Goal: Information Seeking & Learning: Check status

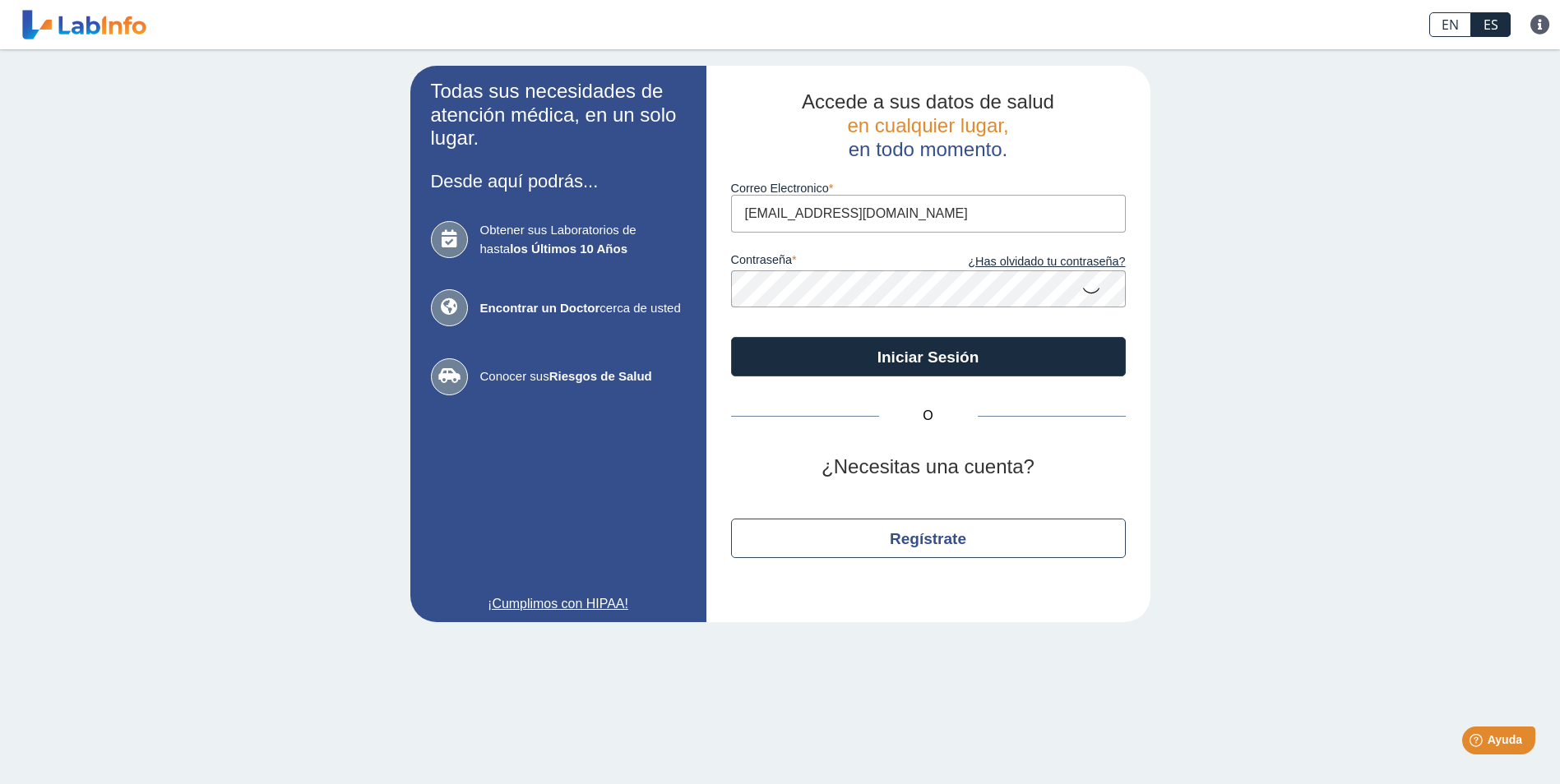
type input "[EMAIL_ADDRESS][DOMAIN_NAME]"
click at [731, 337] on button "Iniciar Sesión" at bounding box center [929, 357] width 395 height 39
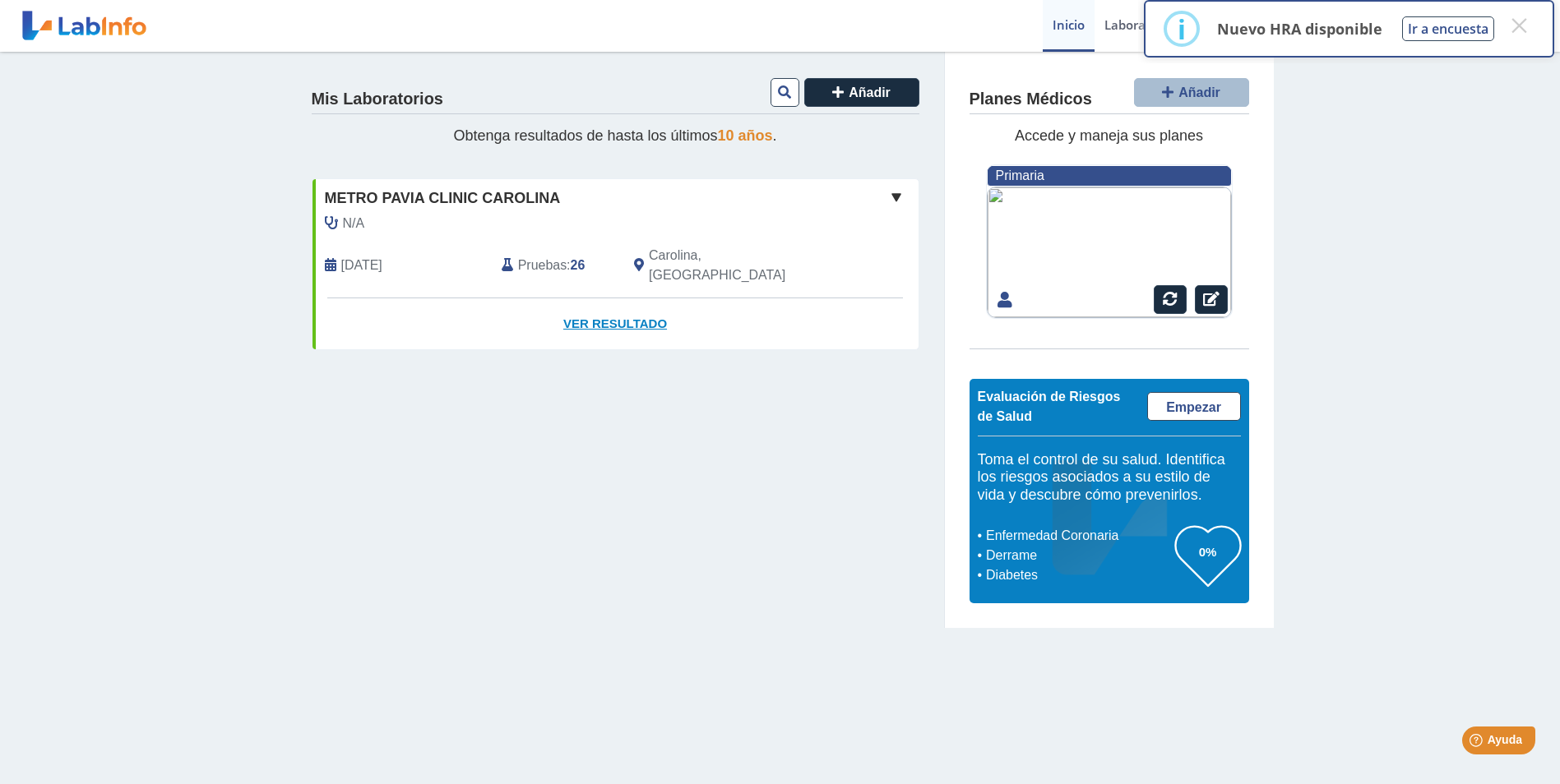
click at [628, 306] on link "Ver Resultado" at bounding box center [615, 324] width 607 height 52
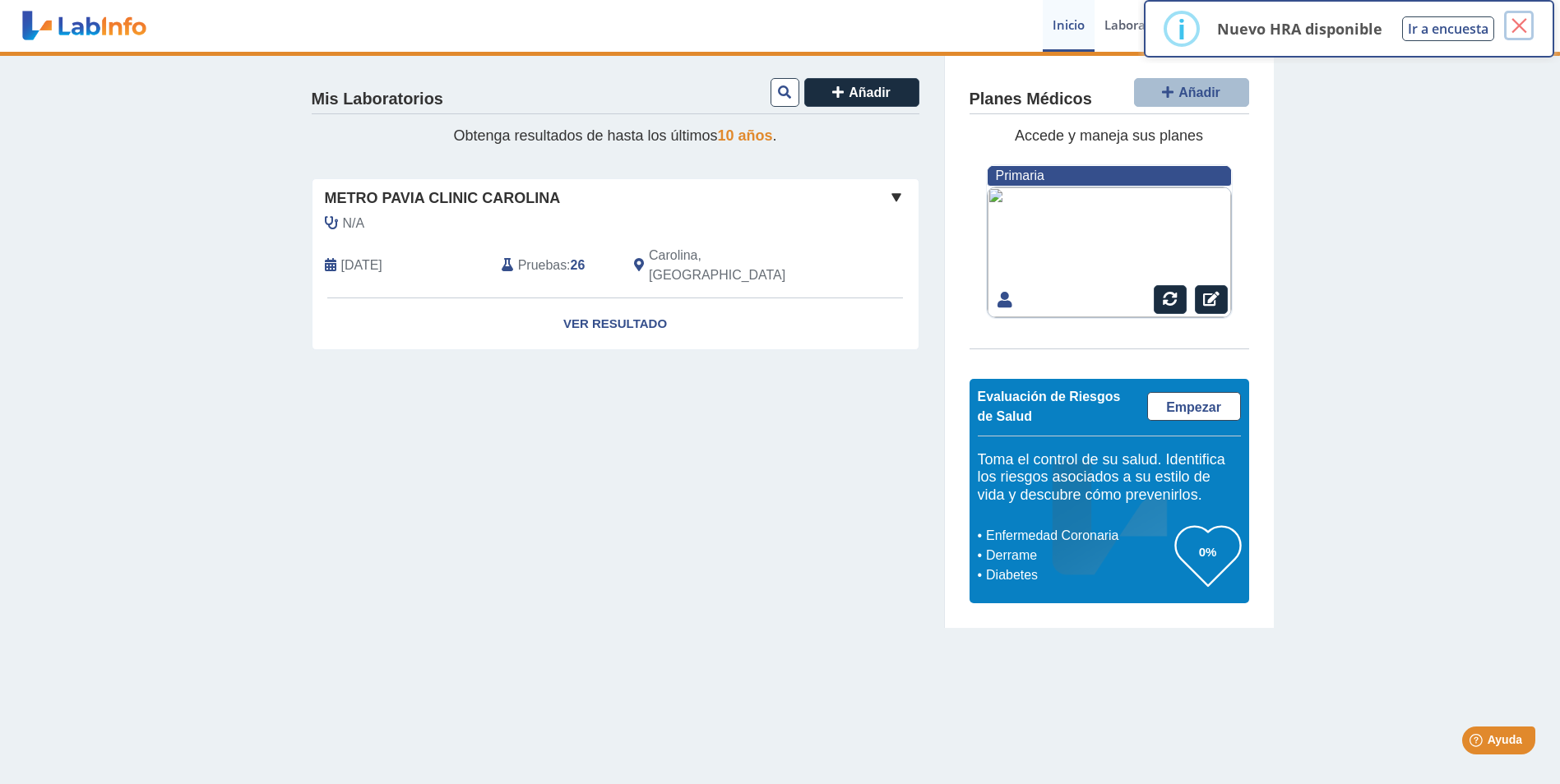
click at [1522, 23] on button "×" at bounding box center [1519, 26] width 29 height 29
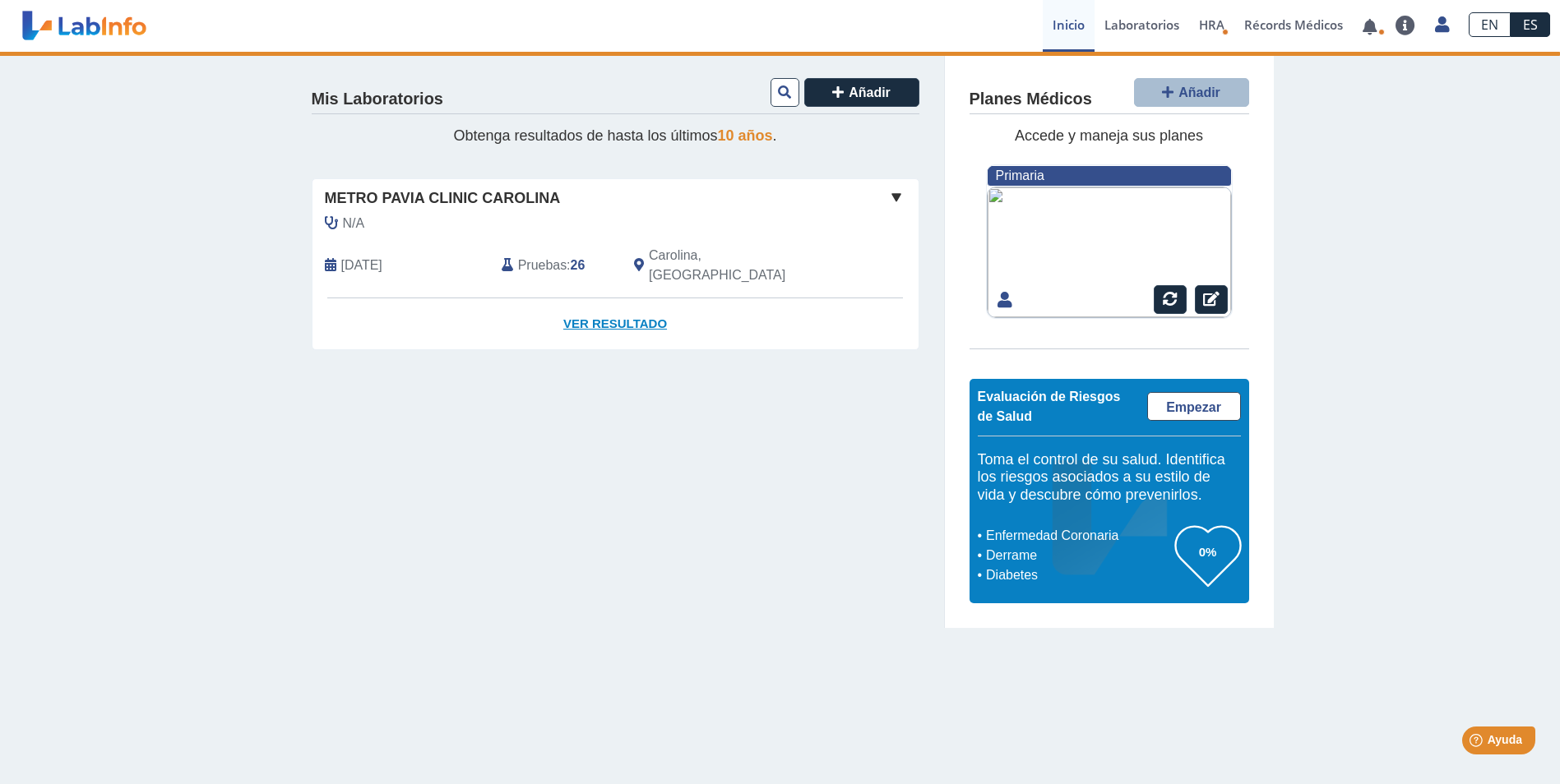
click at [609, 309] on link "Ver Resultado" at bounding box center [615, 324] width 607 height 52
click at [579, 258] on b "26" at bounding box center [578, 265] width 15 height 14
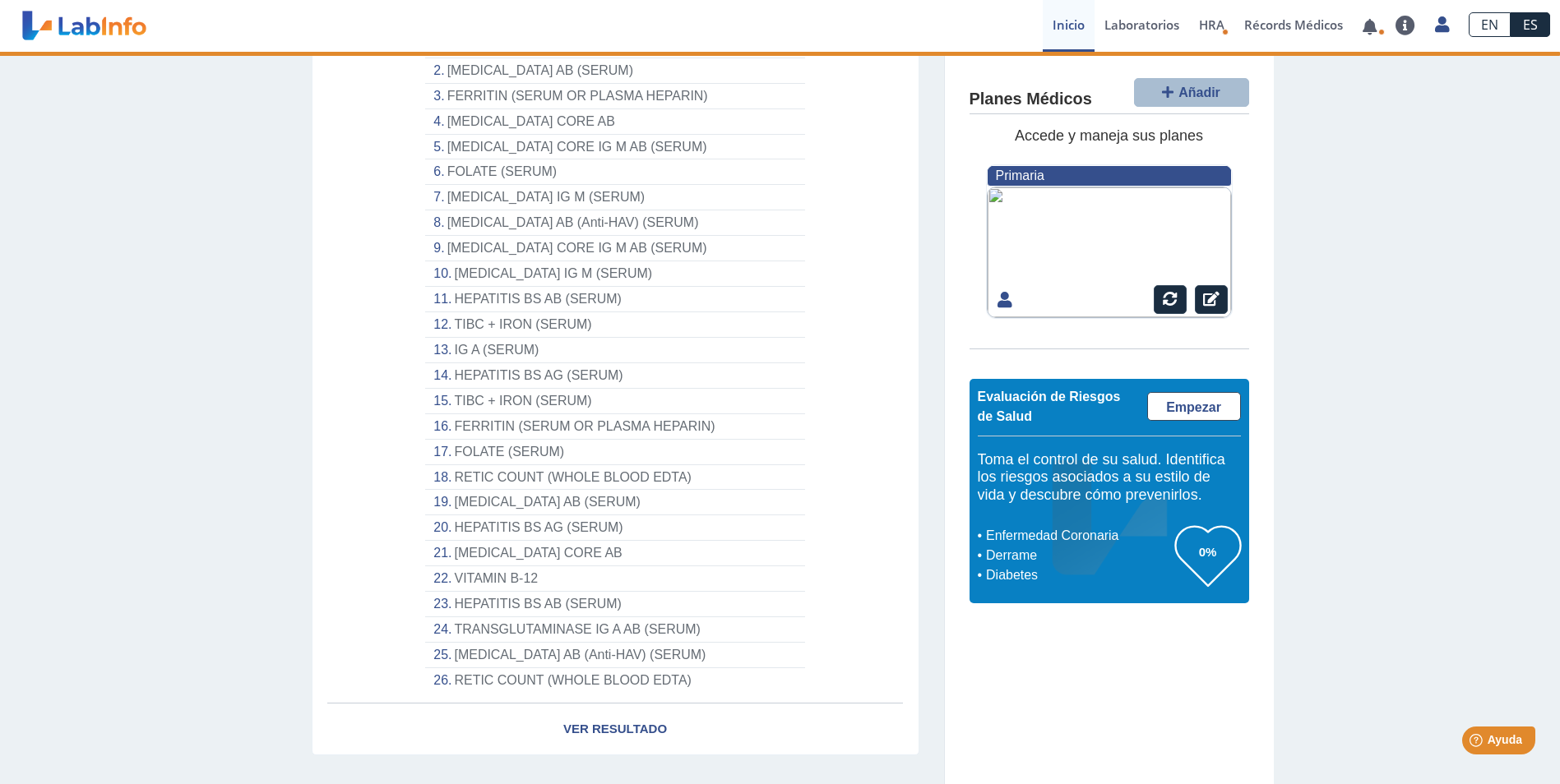
scroll to position [305, 0]
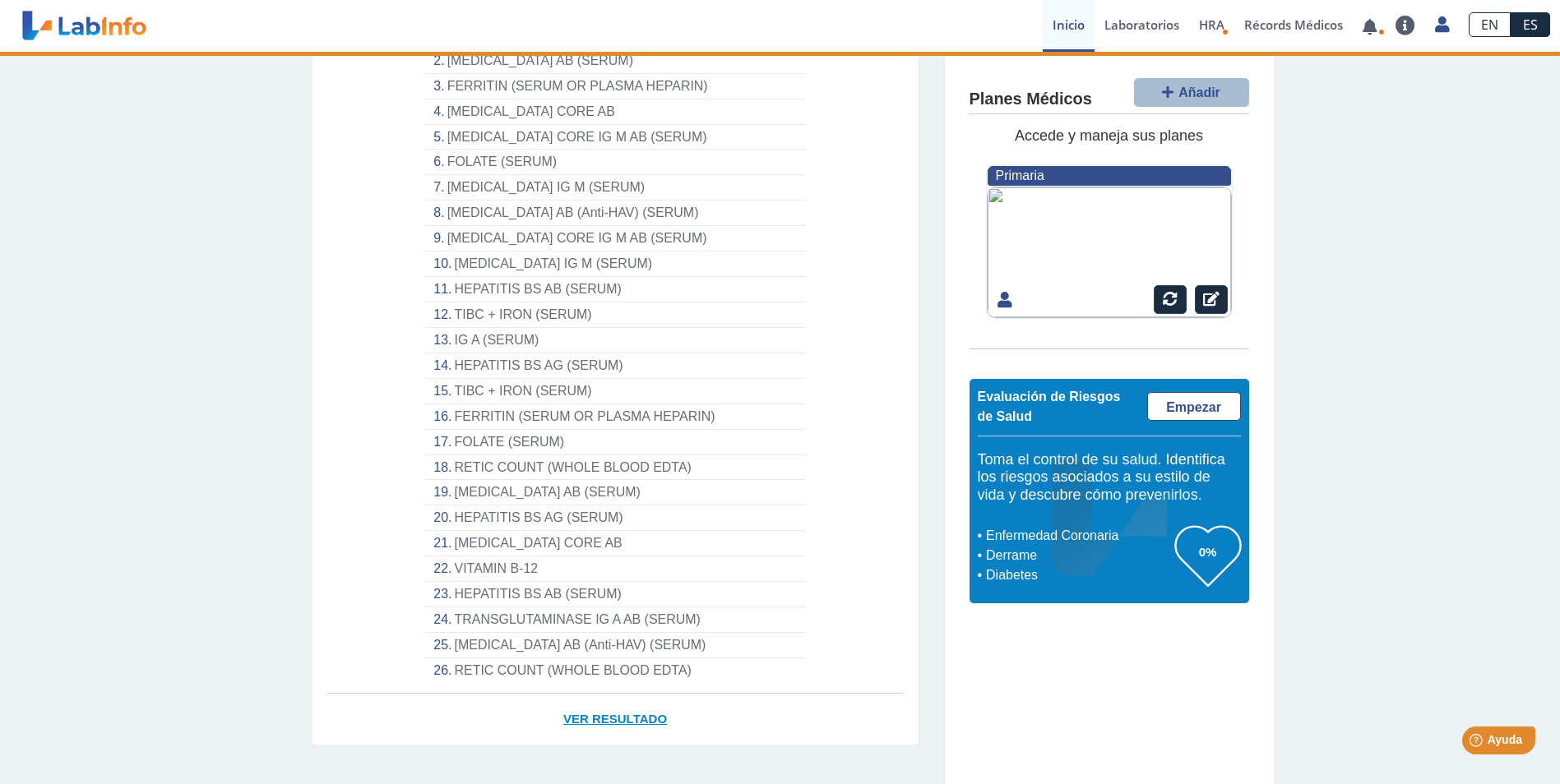
click at [620, 697] on link "Ver Resultado" at bounding box center [615, 719] width 607 height 52
click at [540, 607] on li "TRANSGLUTAMINASE IG A AB (SERUM)" at bounding box center [614, 620] width 379 height 26
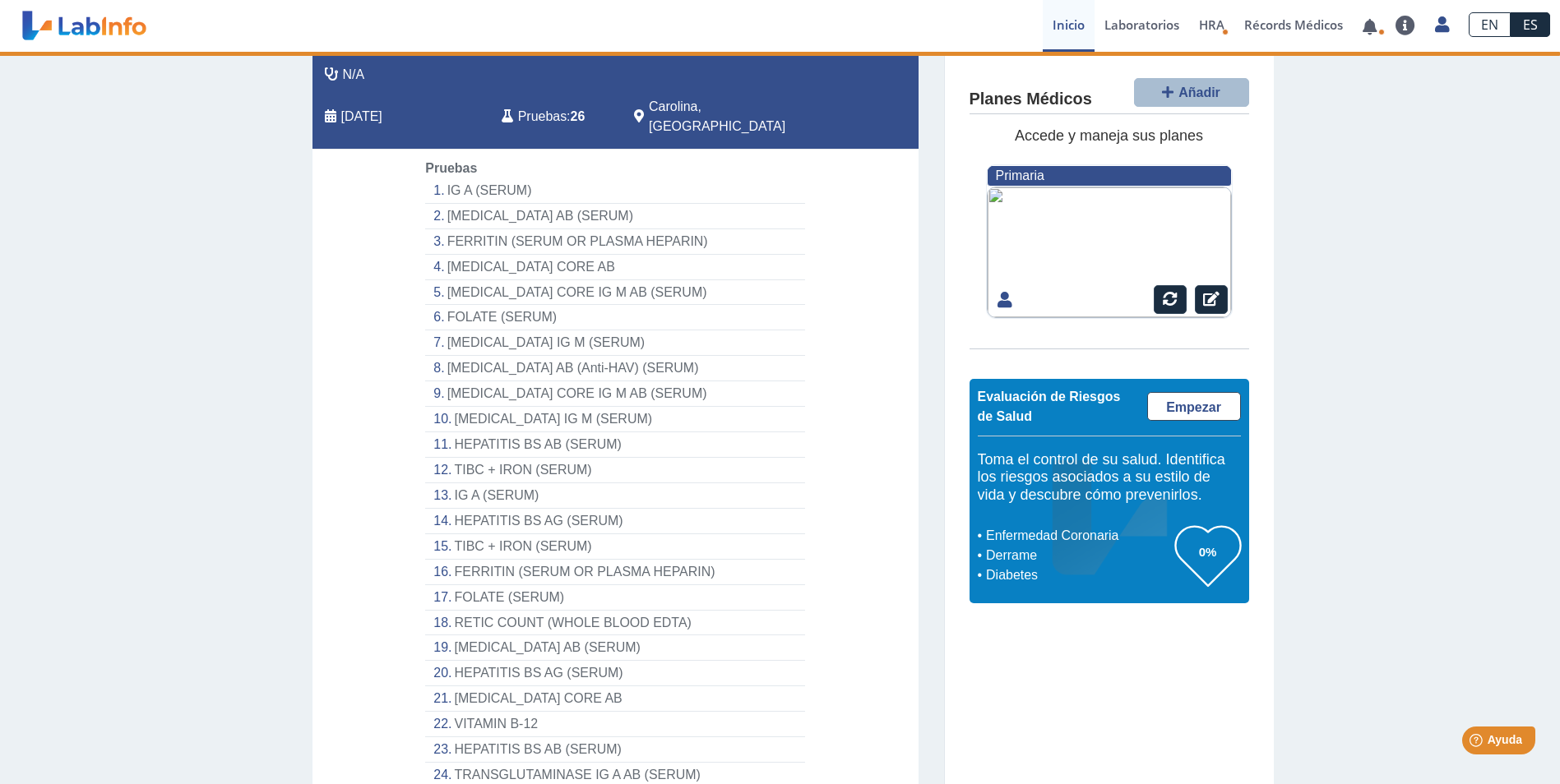
scroll to position [0, 0]
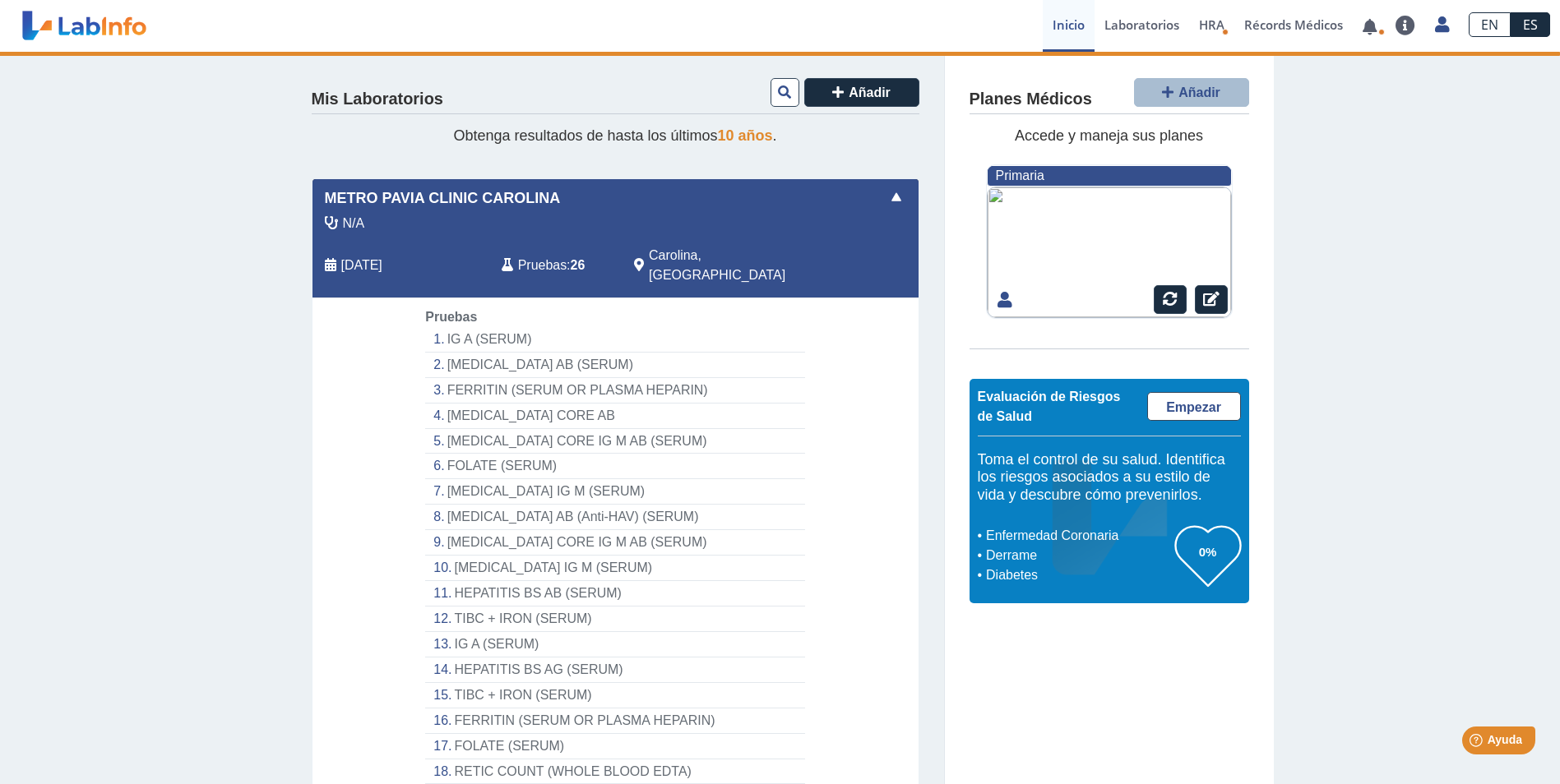
click at [542, 255] on span "Pruebas" at bounding box center [542, 265] width 48 height 20
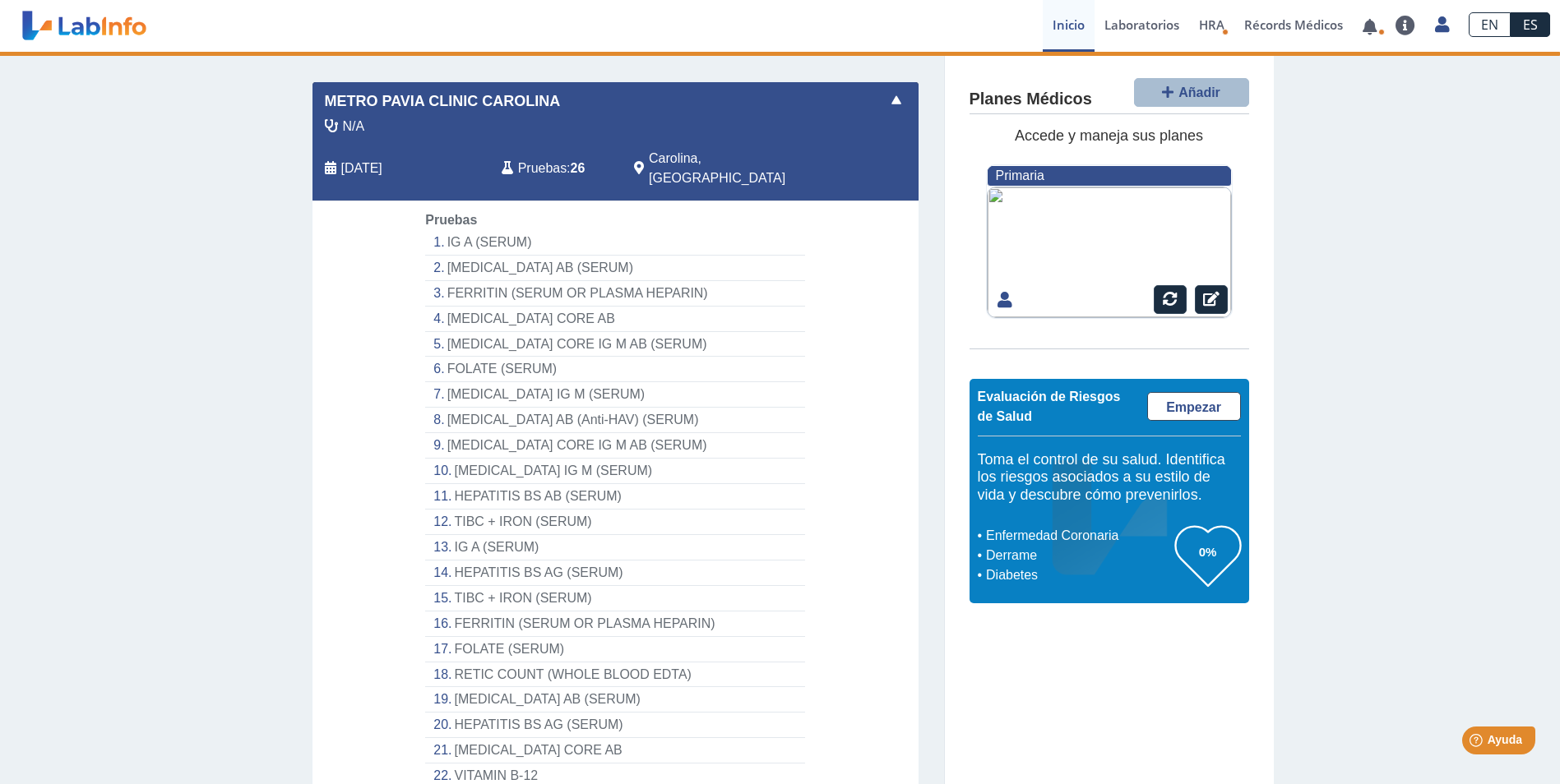
scroll to position [305, 0]
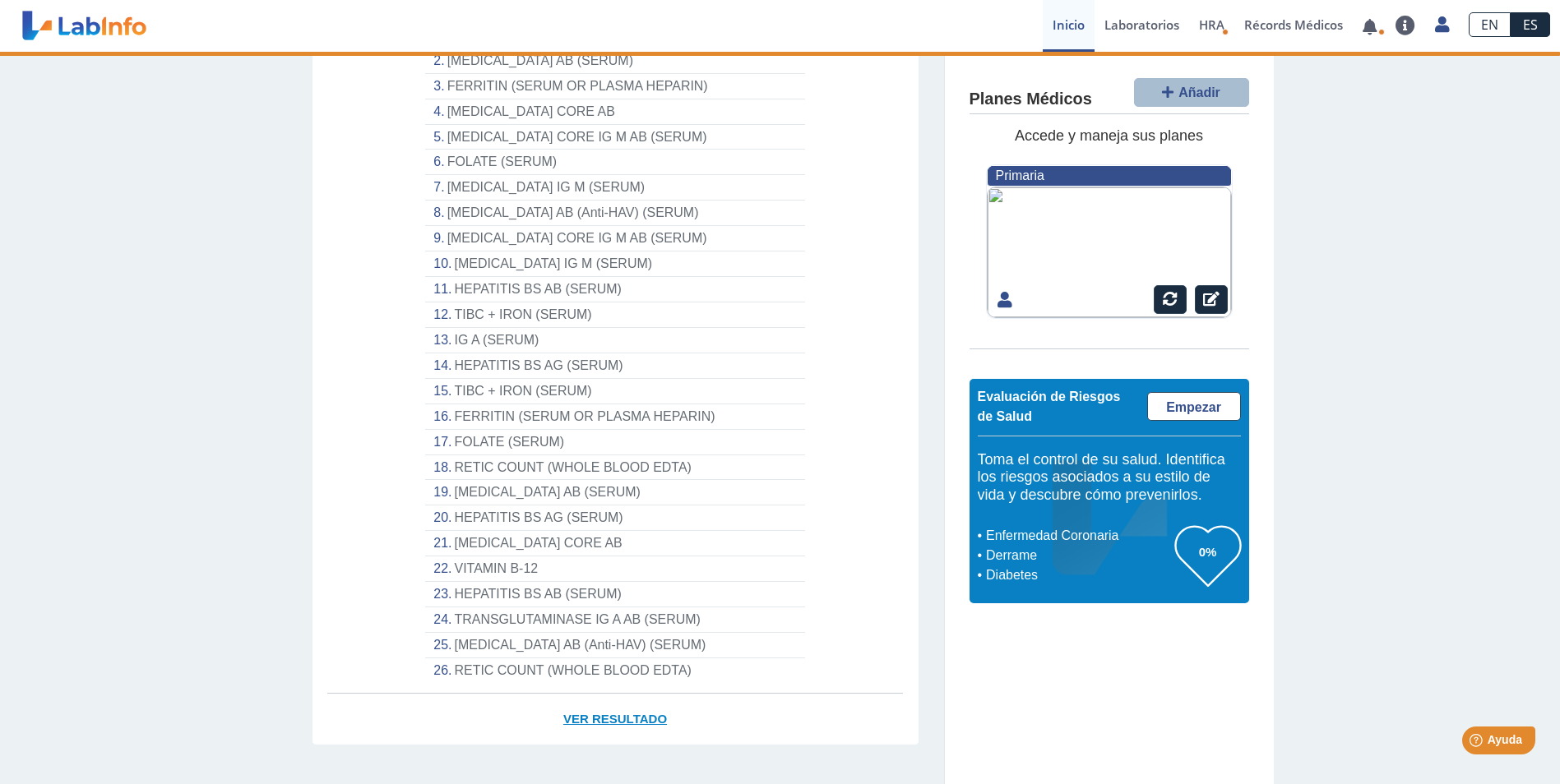
click at [603, 697] on link "Ver Resultado" at bounding box center [615, 719] width 607 height 52
click at [475, 582] on li "HEPATITIS BS AB (SERUM)" at bounding box center [614, 594] width 379 height 26
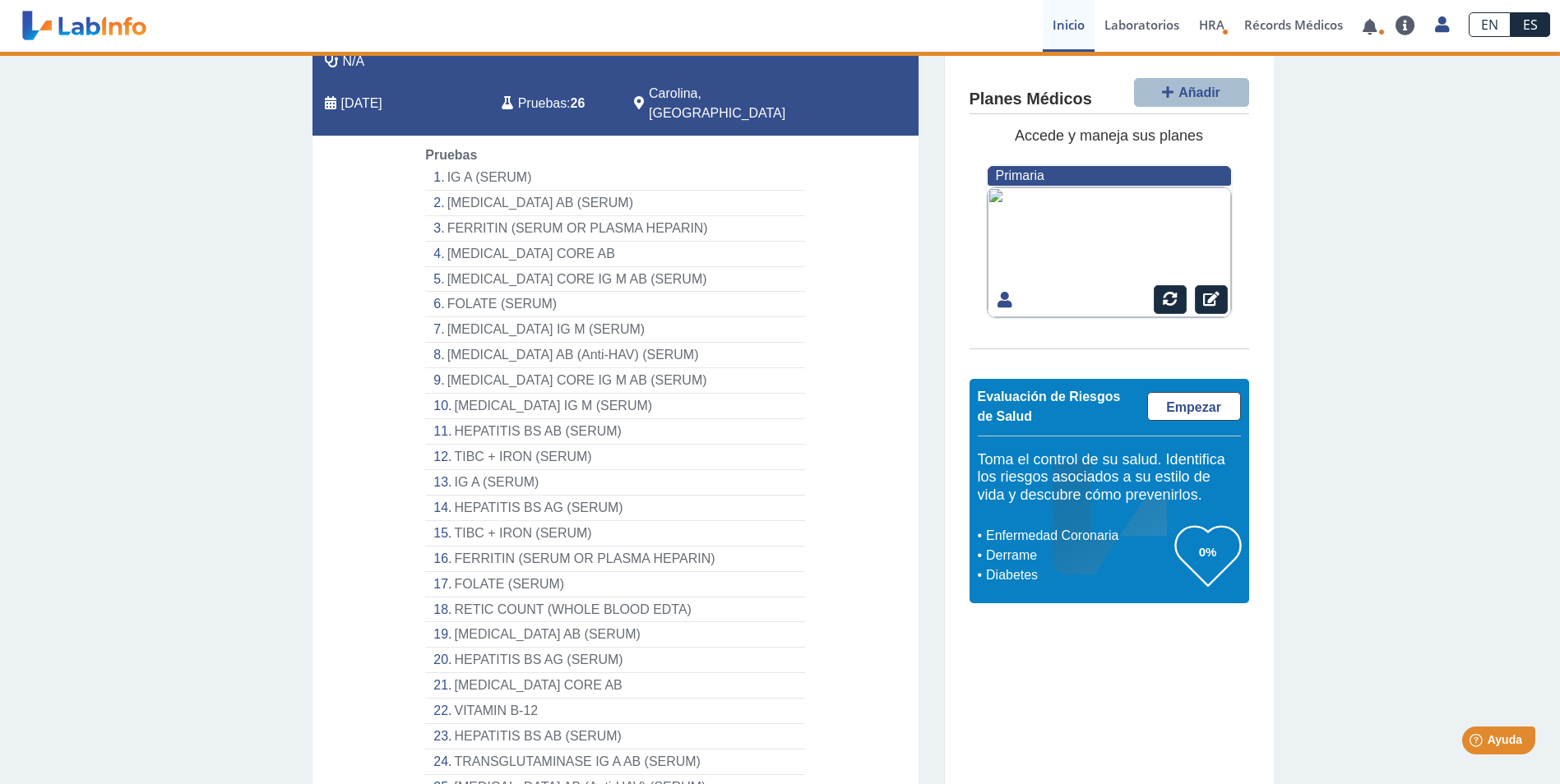
scroll to position [0, 0]
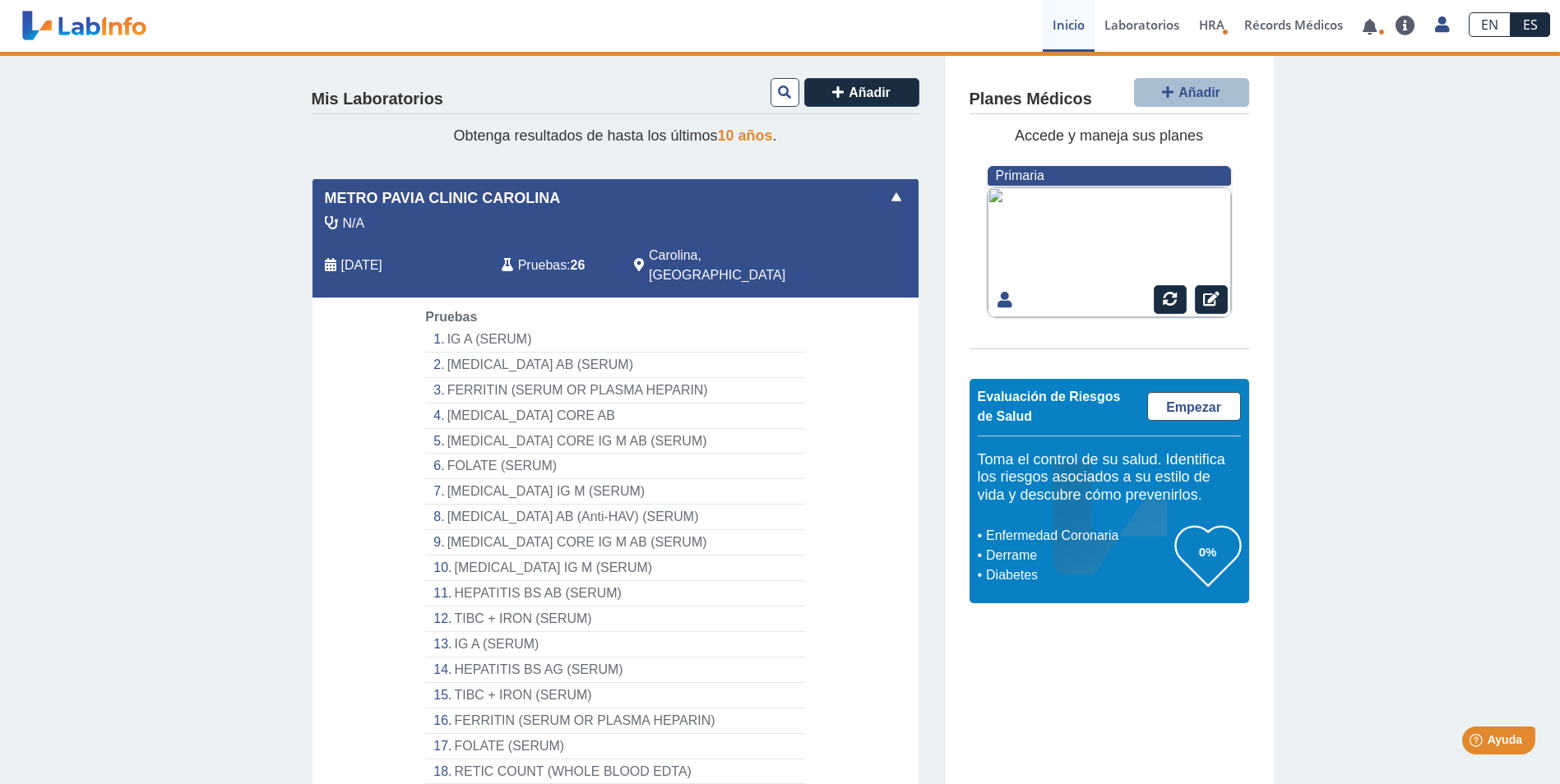
click at [888, 198] on span at bounding box center [896, 197] width 20 height 20
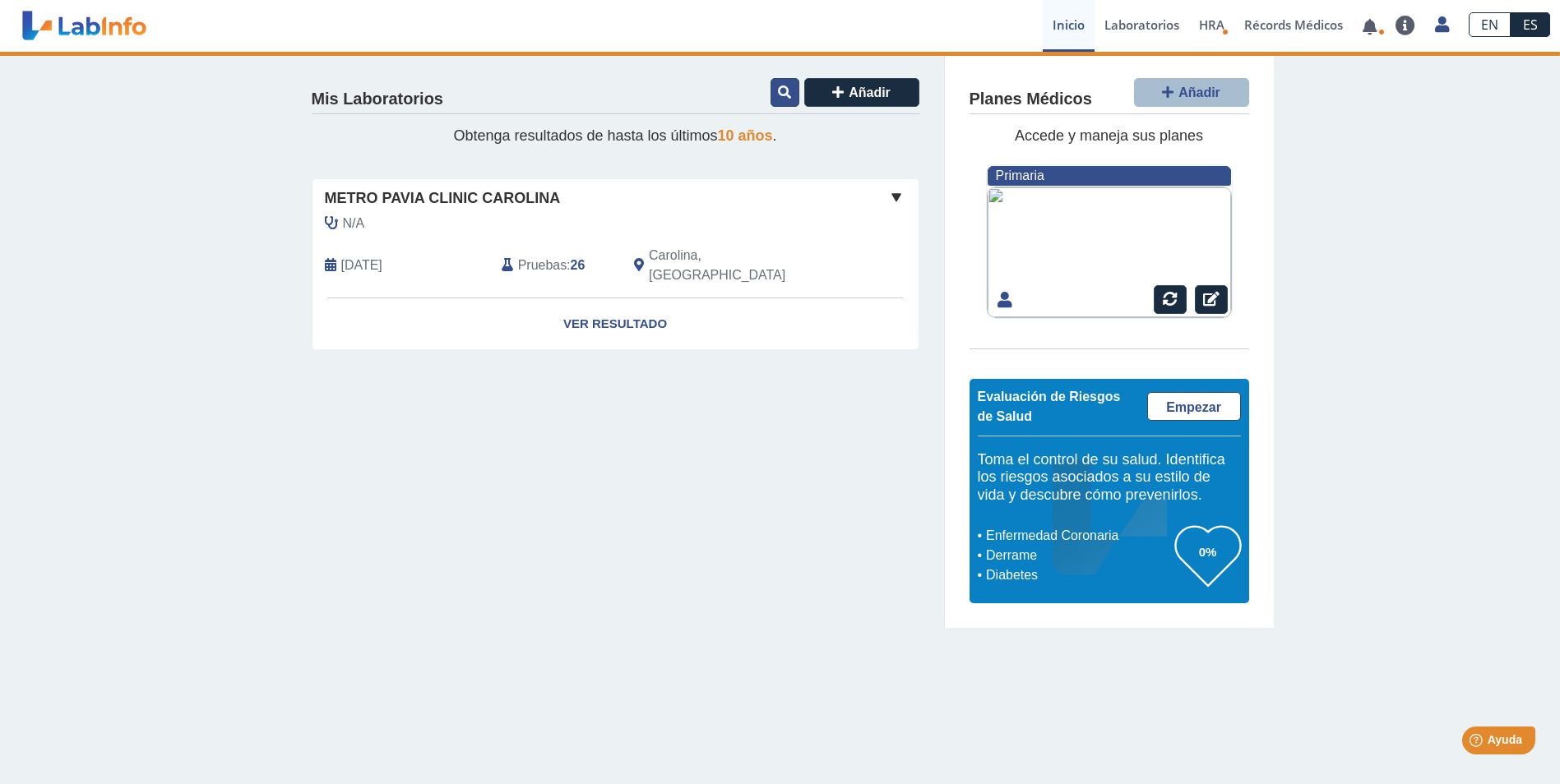
click at [790, 94] on icon at bounding box center [783, 91] width 13 height 13
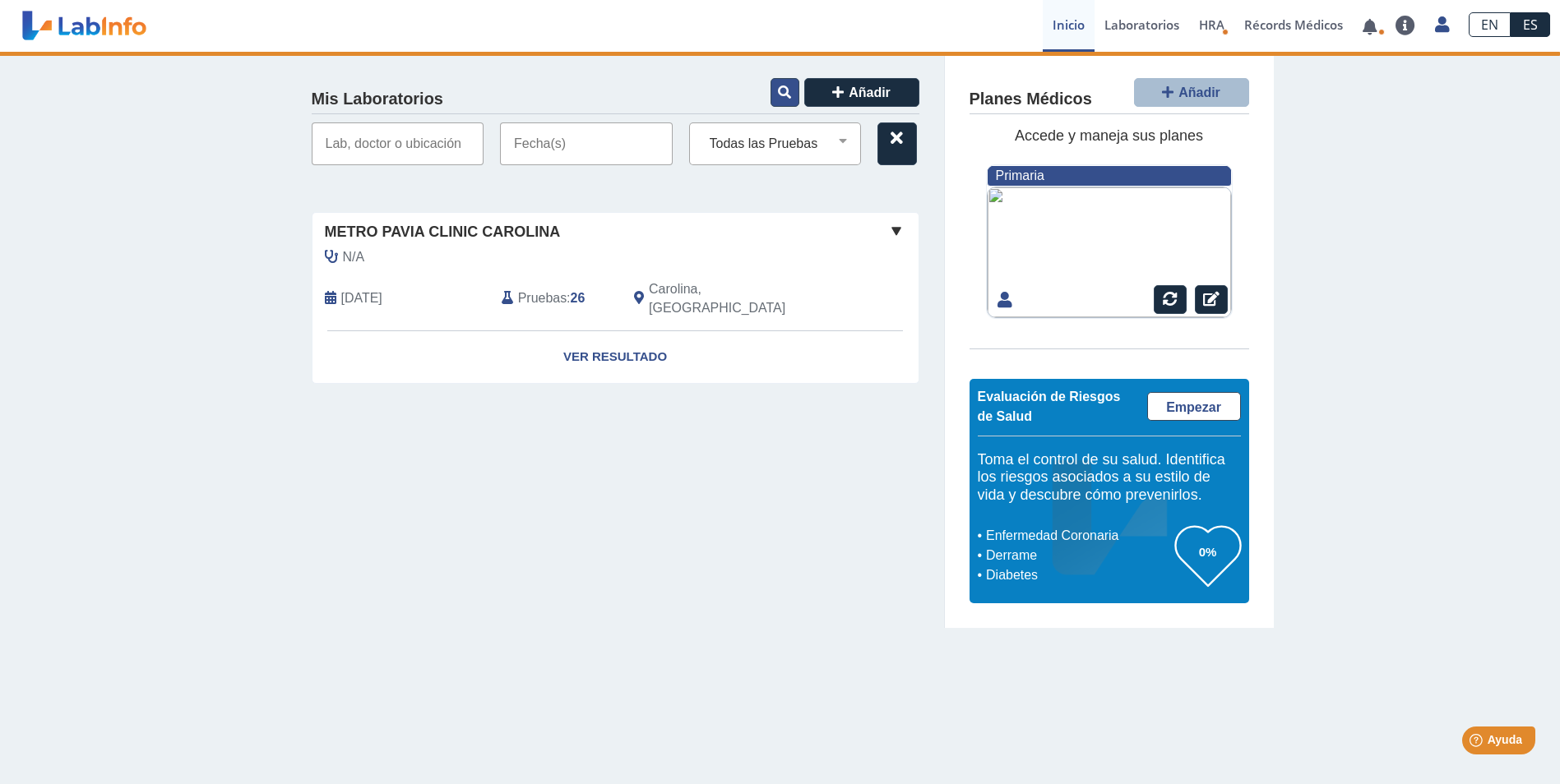
click at [790, 94] on icon at bounding box center [783, 91] width 13 height 13
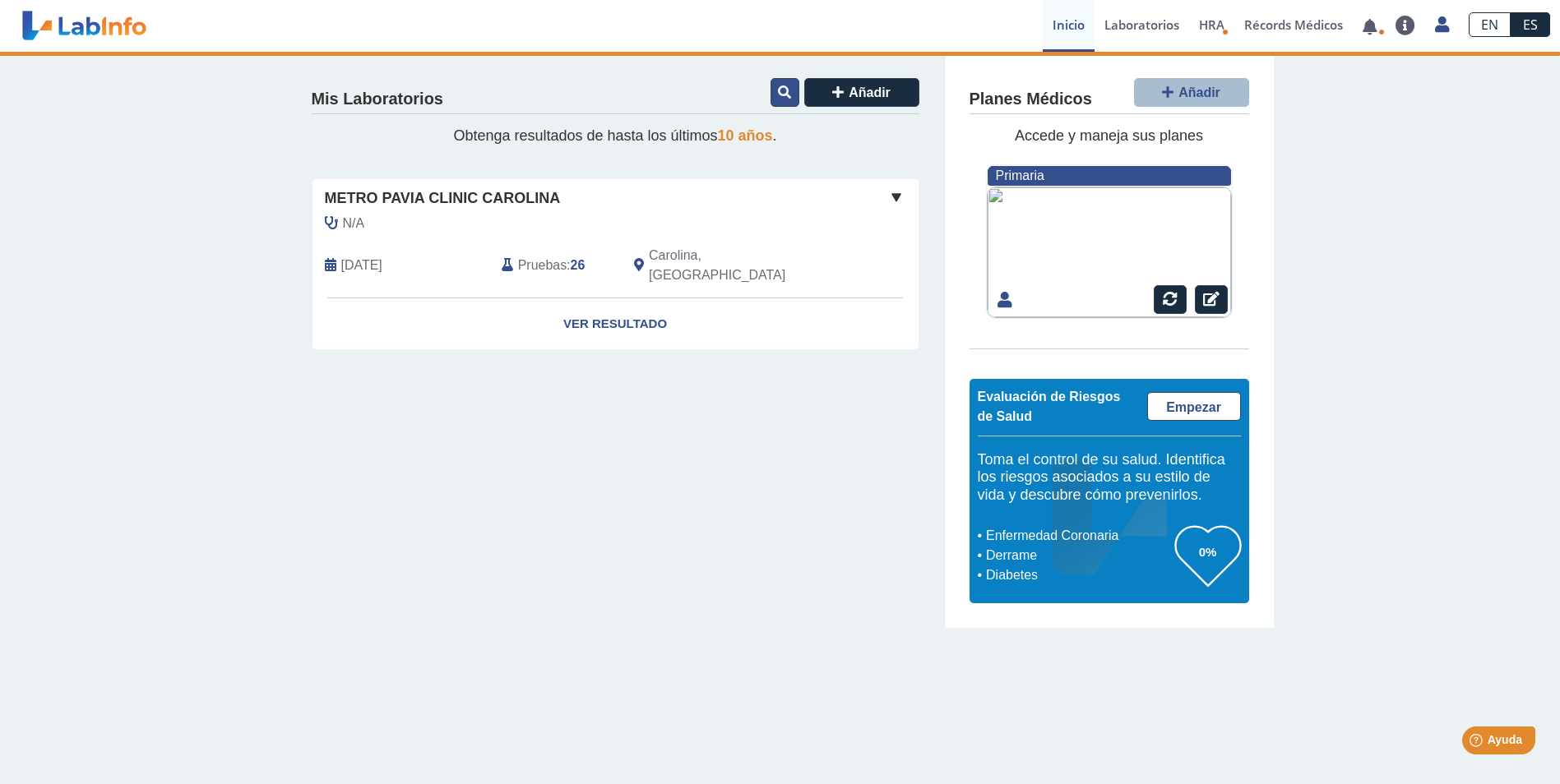
click at [790, 94] on icon at bounding box center [783, 91] width 13 height 13
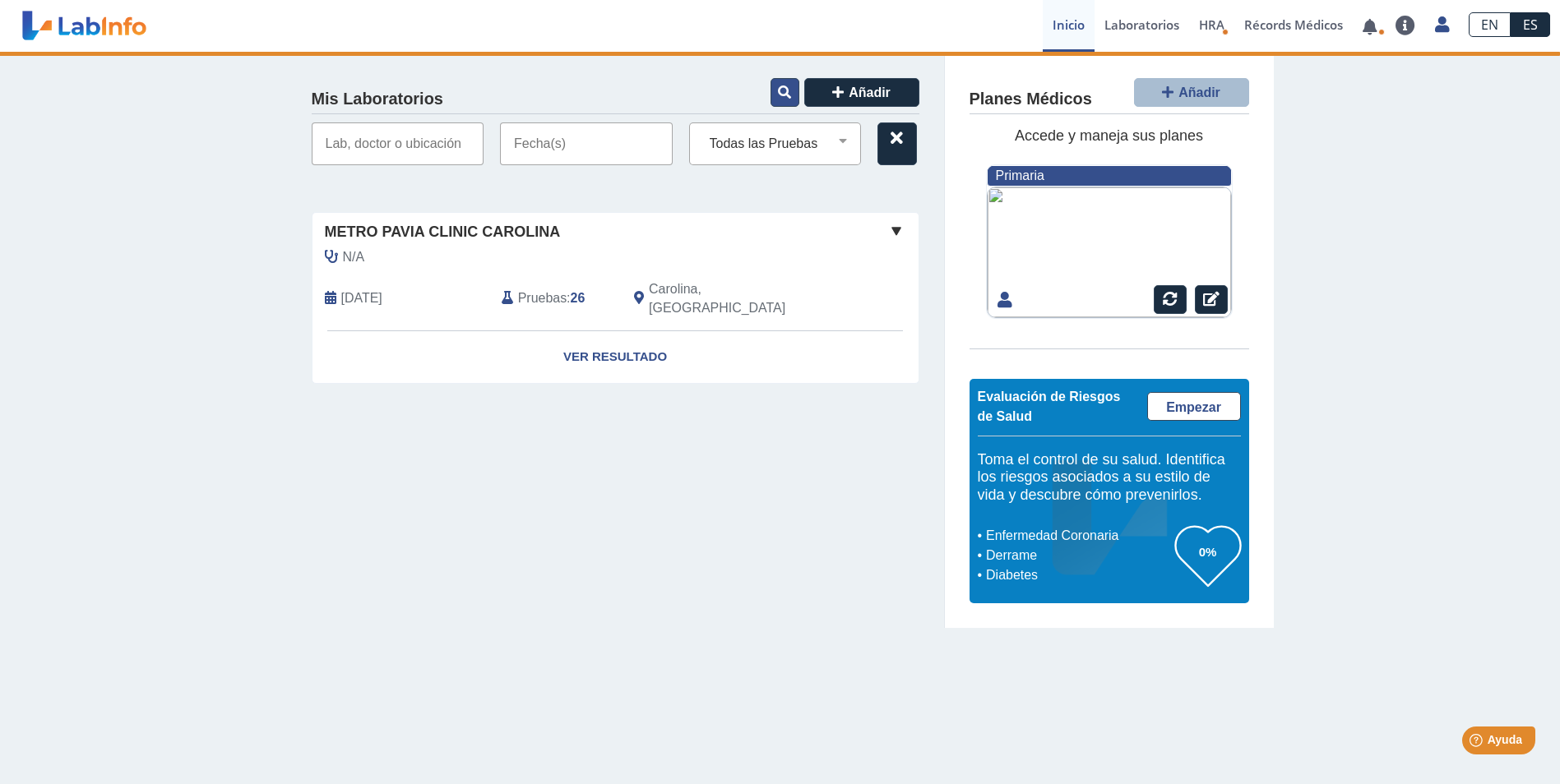
click at [790, 94] on icon at bounding box center [783, 91] width 13 height 13
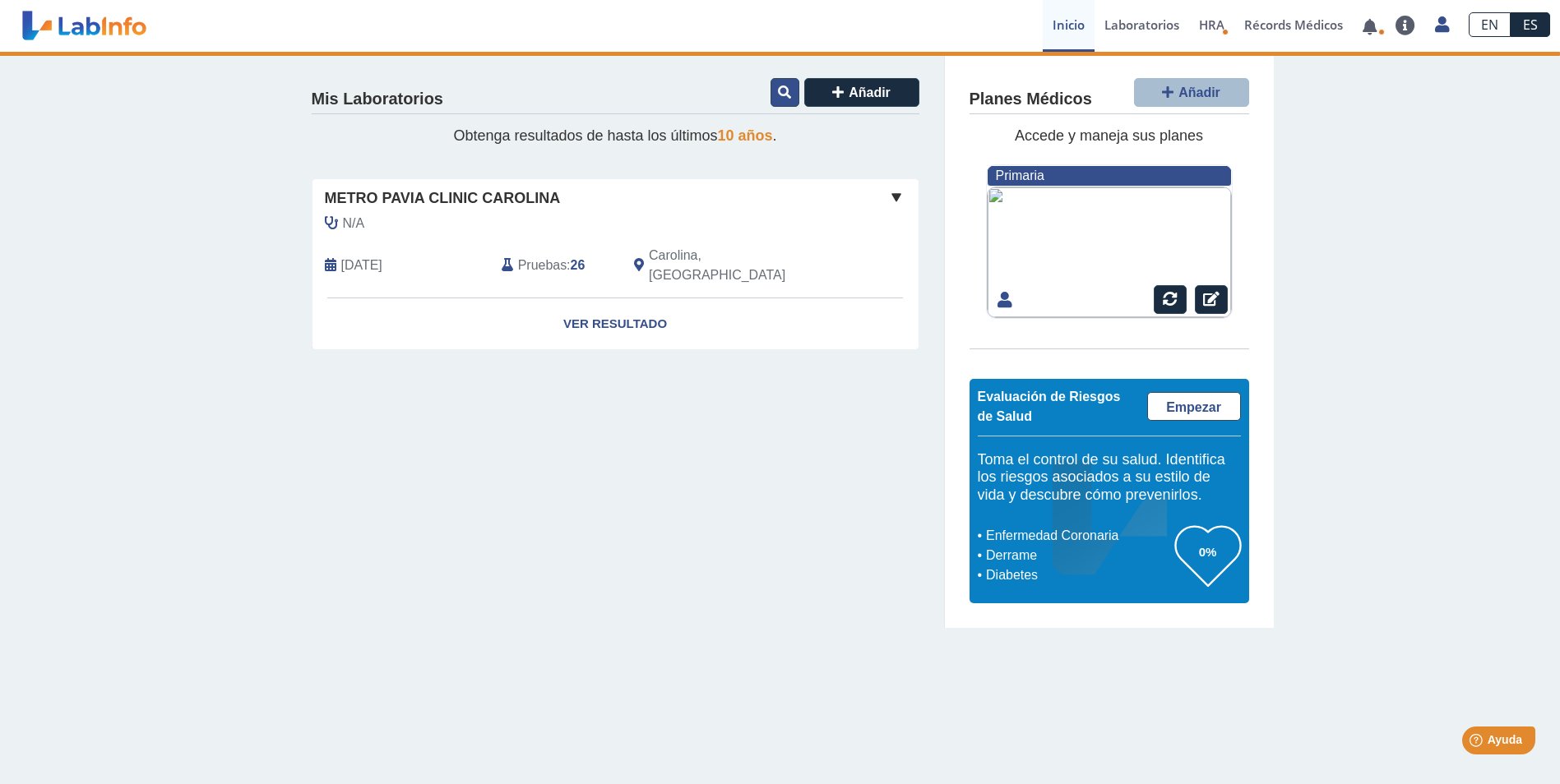
click at [790, 94] on icon at bounding box center [783, 91] width 13 height 13
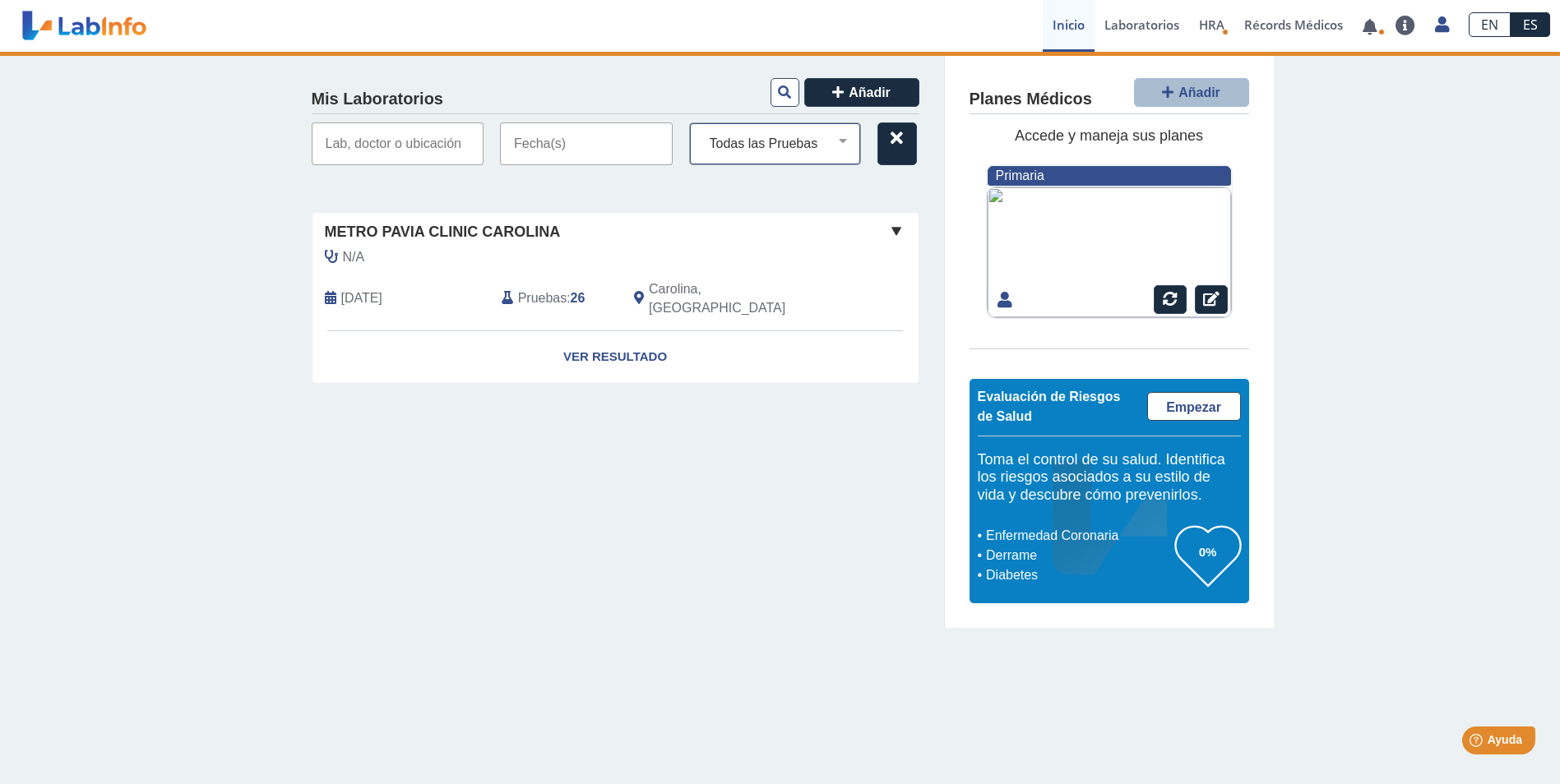
click at [840, 144] on select "Todas las Pruebas ferritin (serum or plasma heparin) folate (serum) [MEDICAL_DA…" at bounding box center [781, 144] width 158 height 22
select select "transglutaminase ig a ab (serum)"
click at [703, 134] on select "Todas las Pruebas ferritin (serum or plasma heparin) folate (serum) [MEDICAL_DA…" at bounding box center [781, 144] width 158 height 22
click at [838, 144] on select "Todas las Pruebas ferritin (serum or plasma heparin) folate (serum) [MEDICAL_DA…" at bounding box center [781, 144] width 158 height 22
select select
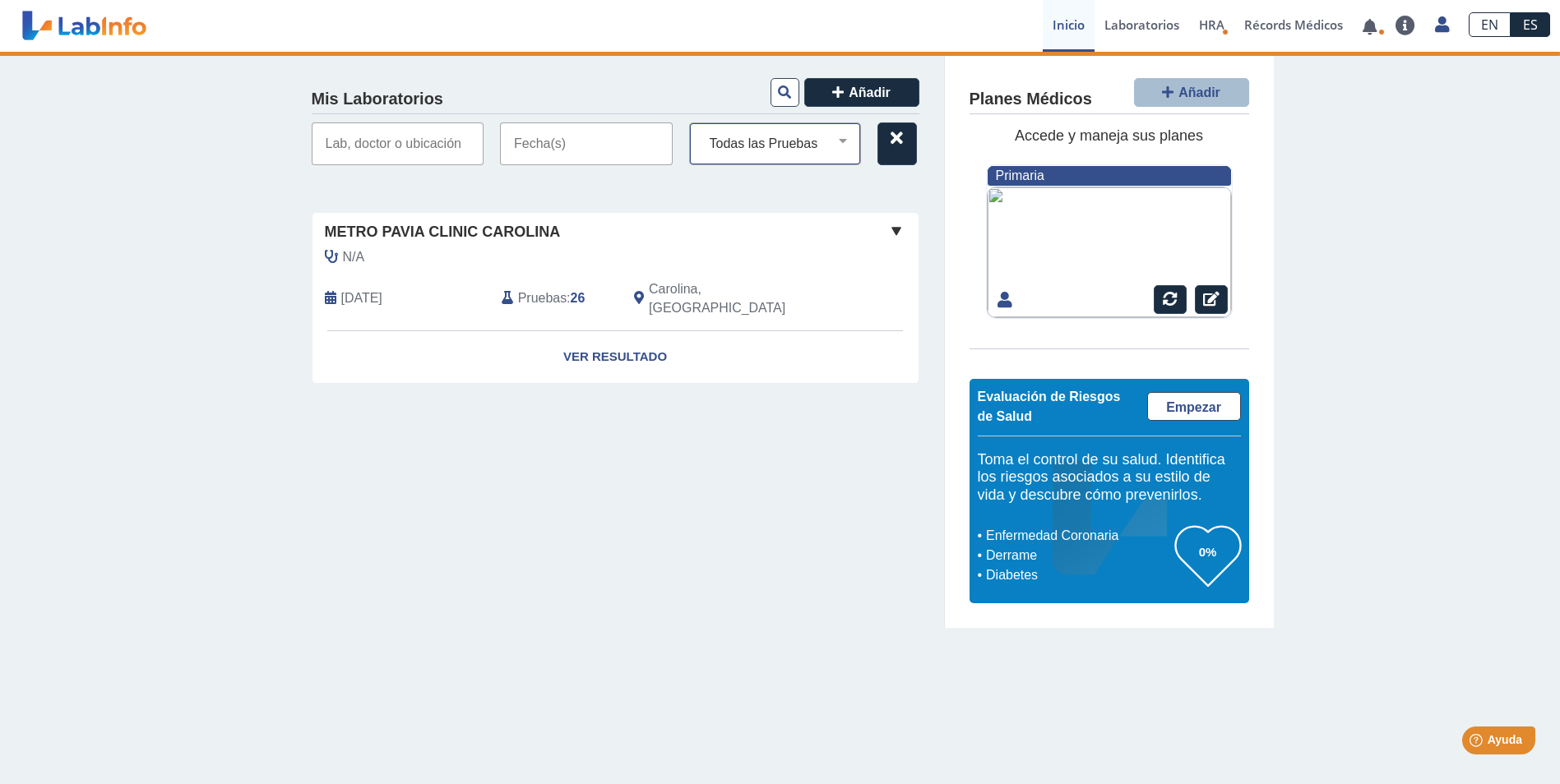
click at [703, 134] on select "Todas las Pruebas ferritin (serum or plasma heparin) folate (serum) [MEDICAL_DA…" at bounding box center [781, 144] width 158 height 22
click at [631, 149] on input "text" at bounding box center [587, 143] width 173 height 42
click at [684, 337] on link "Ver Resultado" at bounding box center [615, 357] width 607 height 52
click at [645, 338] on link "Ver Resultado" at bounding box center [615, 357] width 607 height 52
click at [641, 338] on link "Ver Resultado" at bounding box center [615, 357] width 607 height 52
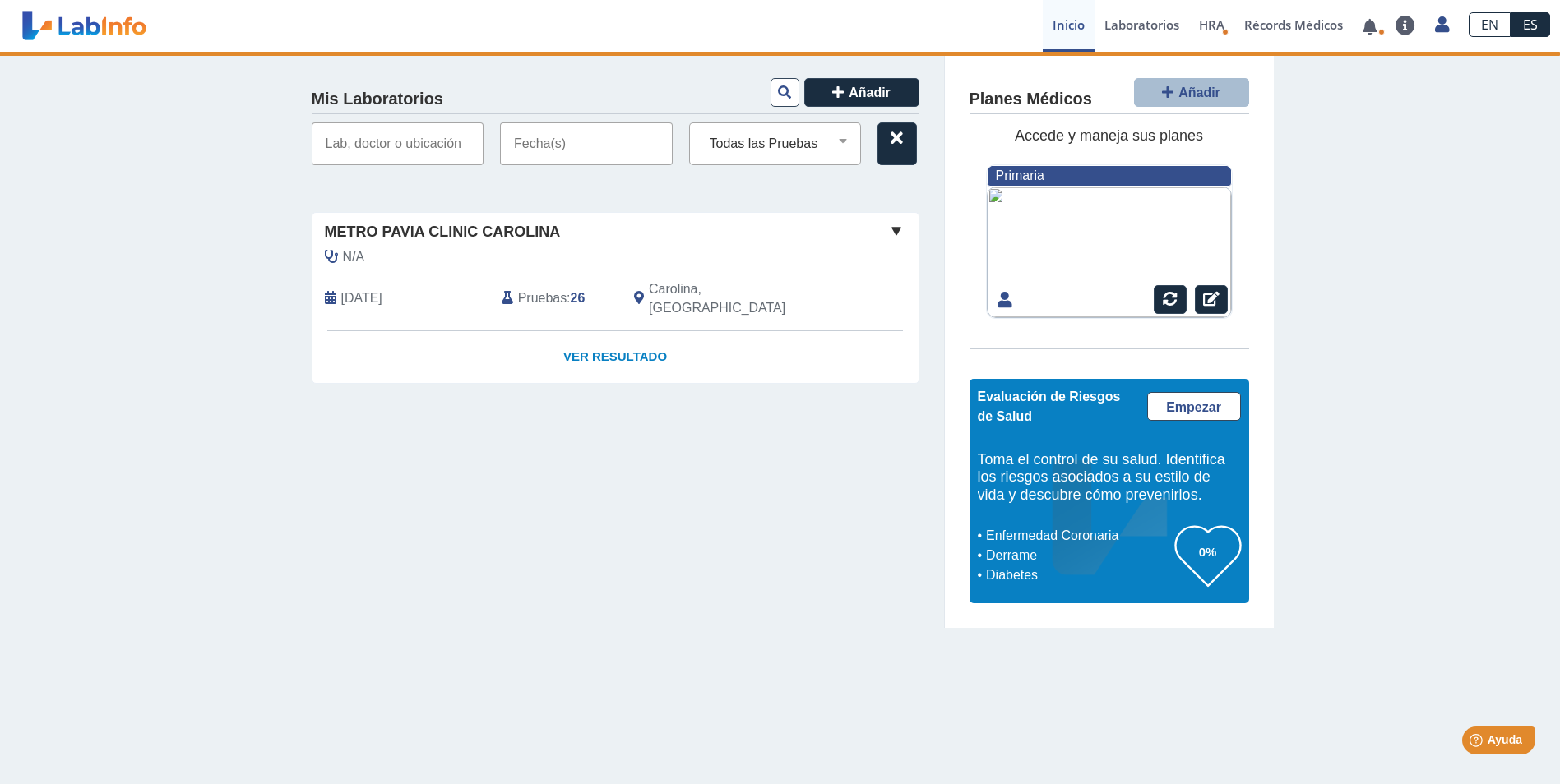
click at [641, 338] on link "Ver Resultado" at bounding box center [615, 357] width 607 height 52
click at [1375, 32] on link at bounding box center [1369, 27] width 33 height 13
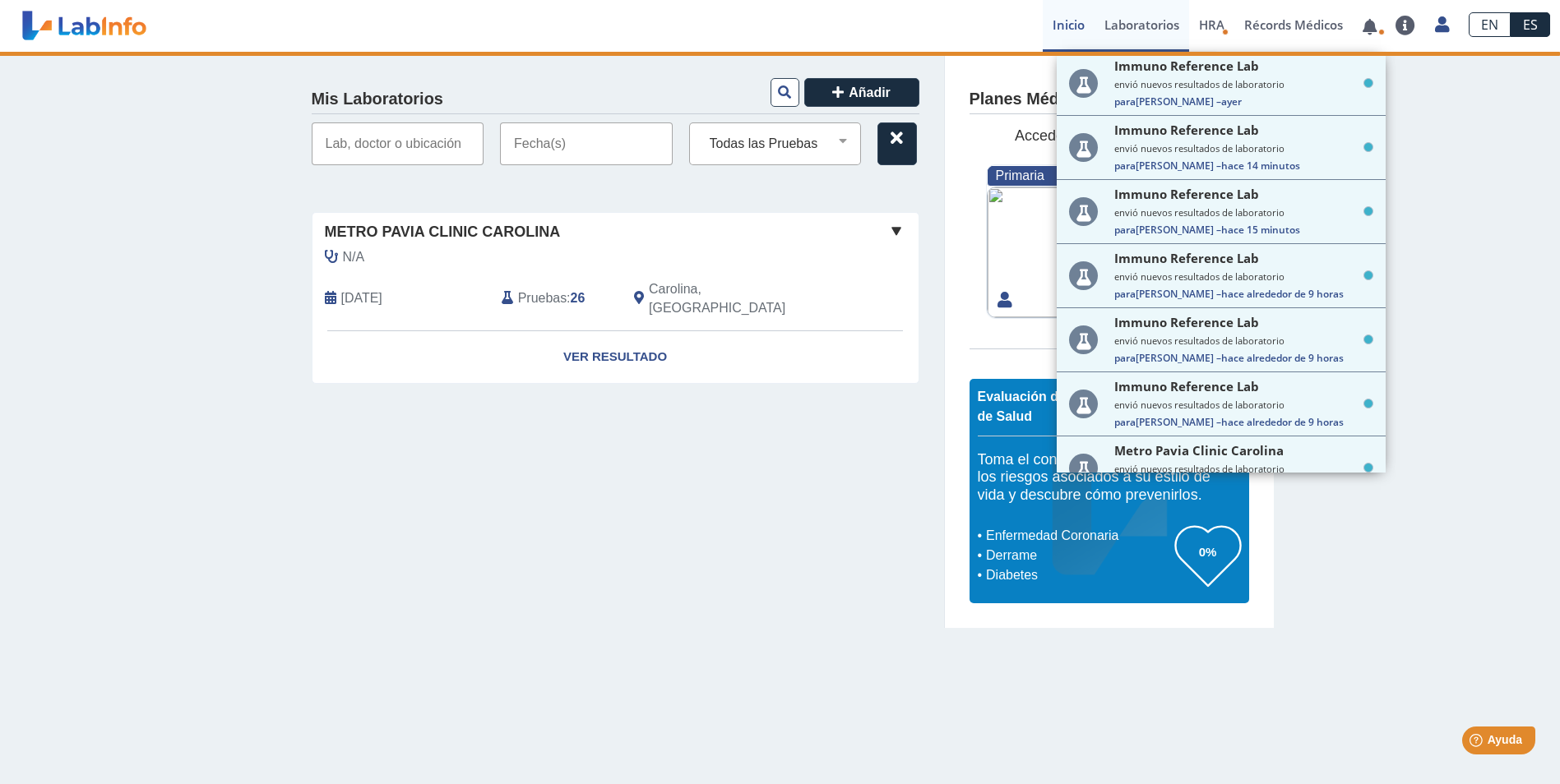
click at [1144, 28] on link "Laboratorios" at bounding box center [1141, 26] width 94 height 52
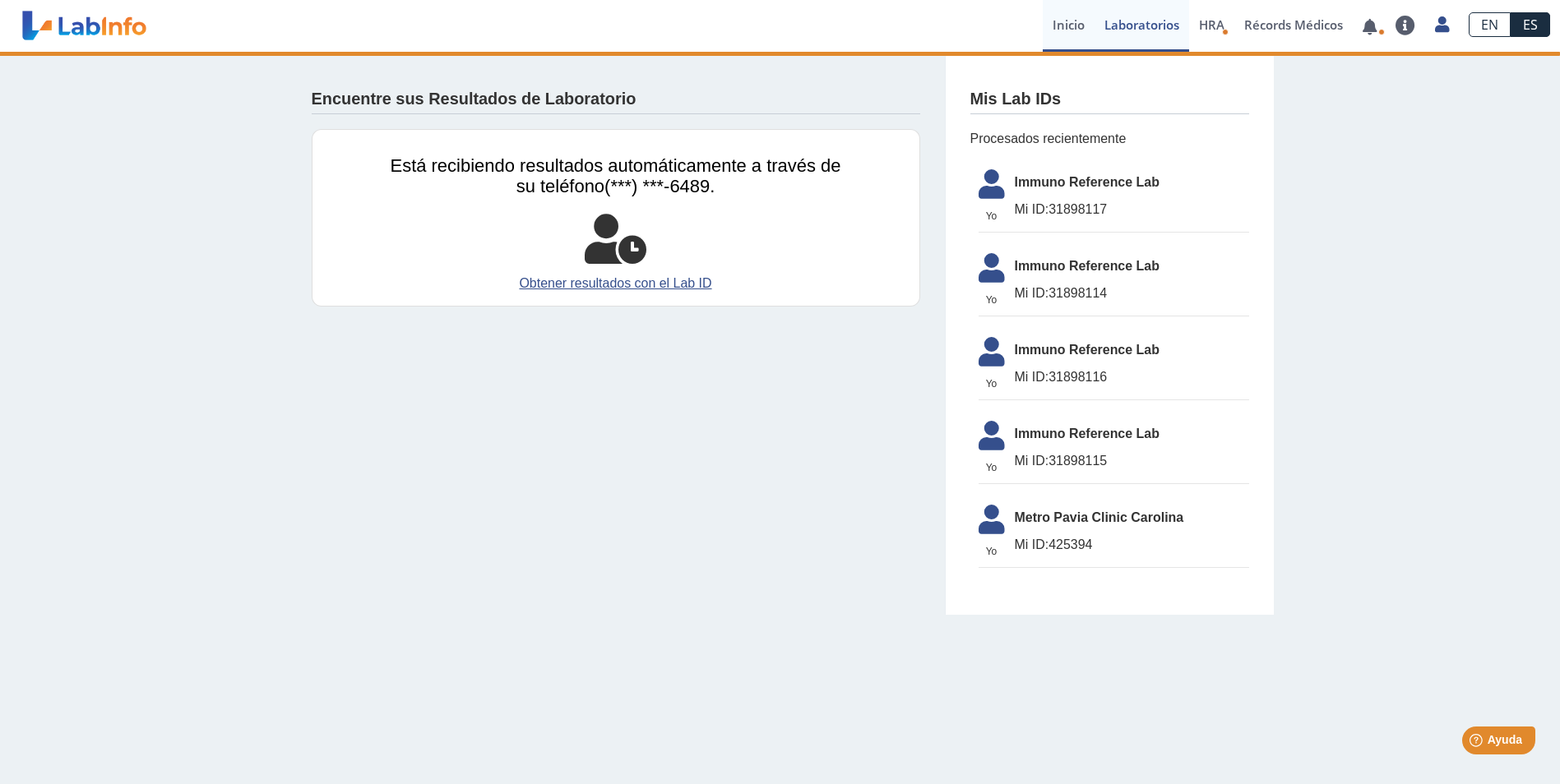
click at [1078, 28] on link "Inicio" at bounding box center [1069, 26] width 52 height 52
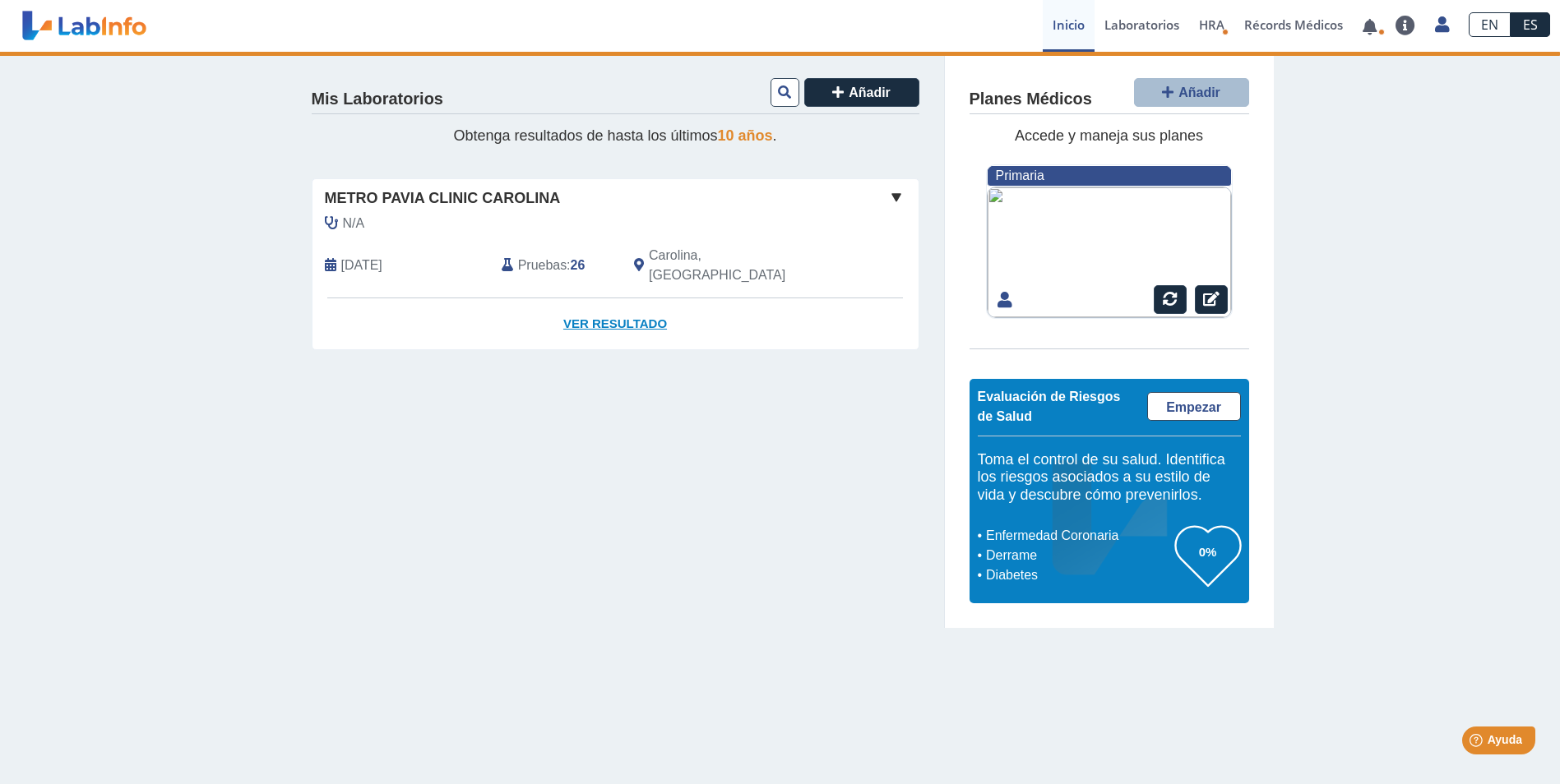
click at [627, 310] on link "Ver Resultado" at bounding box center [615, 324] width 607 height 52
click at [751, 129] on span "10 años" at bounding box center [745, 136] width 55 height 17
click at [627, 302] on link "Ver Resultado" at bounding box center [615, 324] width 607 height 52
click at [898, 190] on span at bounding box center [896, 197] width 20 height 20
click at [897, 195] on span at bounding box center [896, 197] width 20 height 20
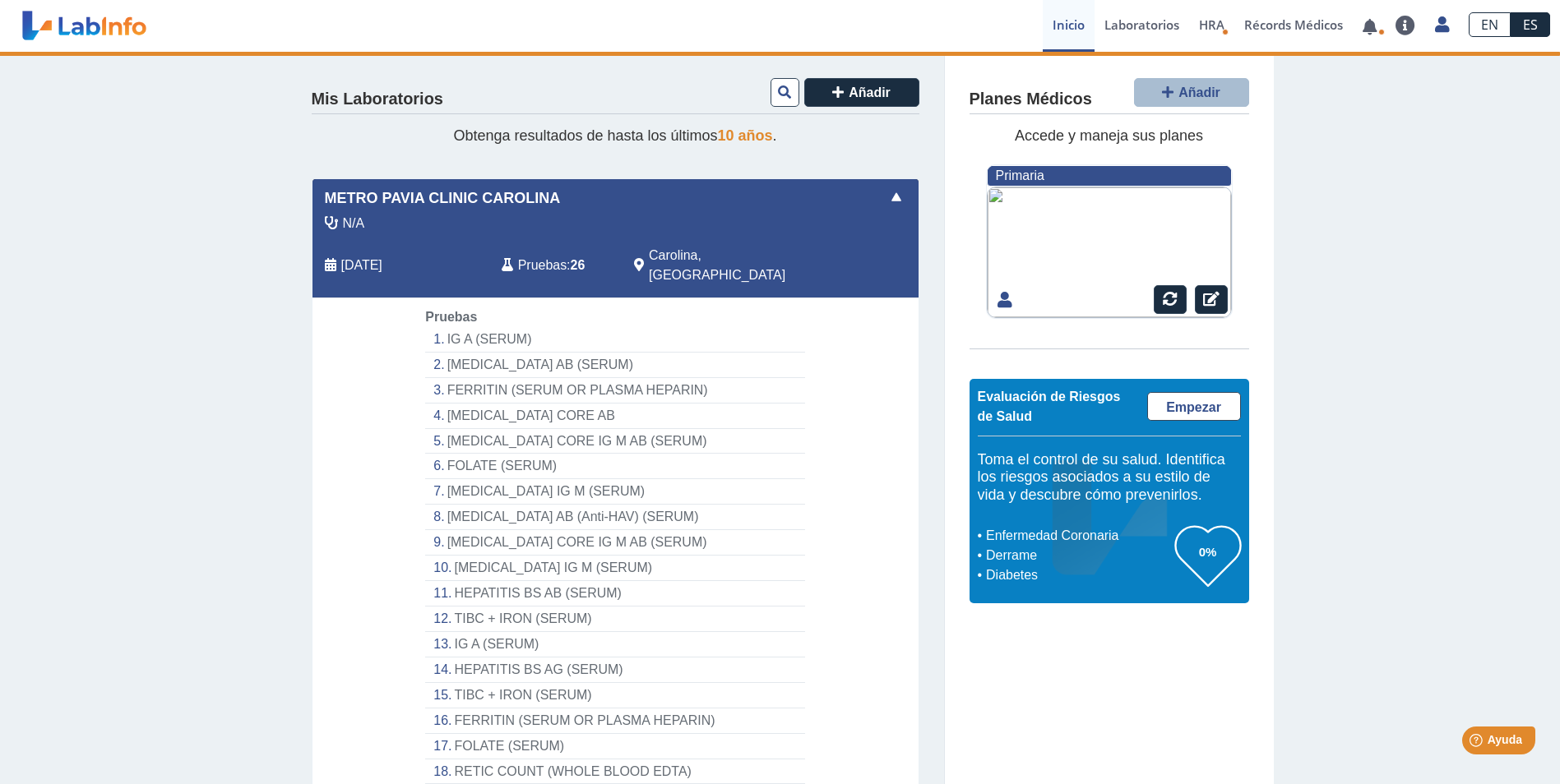
click at [481, 327] on li "IG A (SERUM)" at bounding box center [614, 340] width 379 height 26
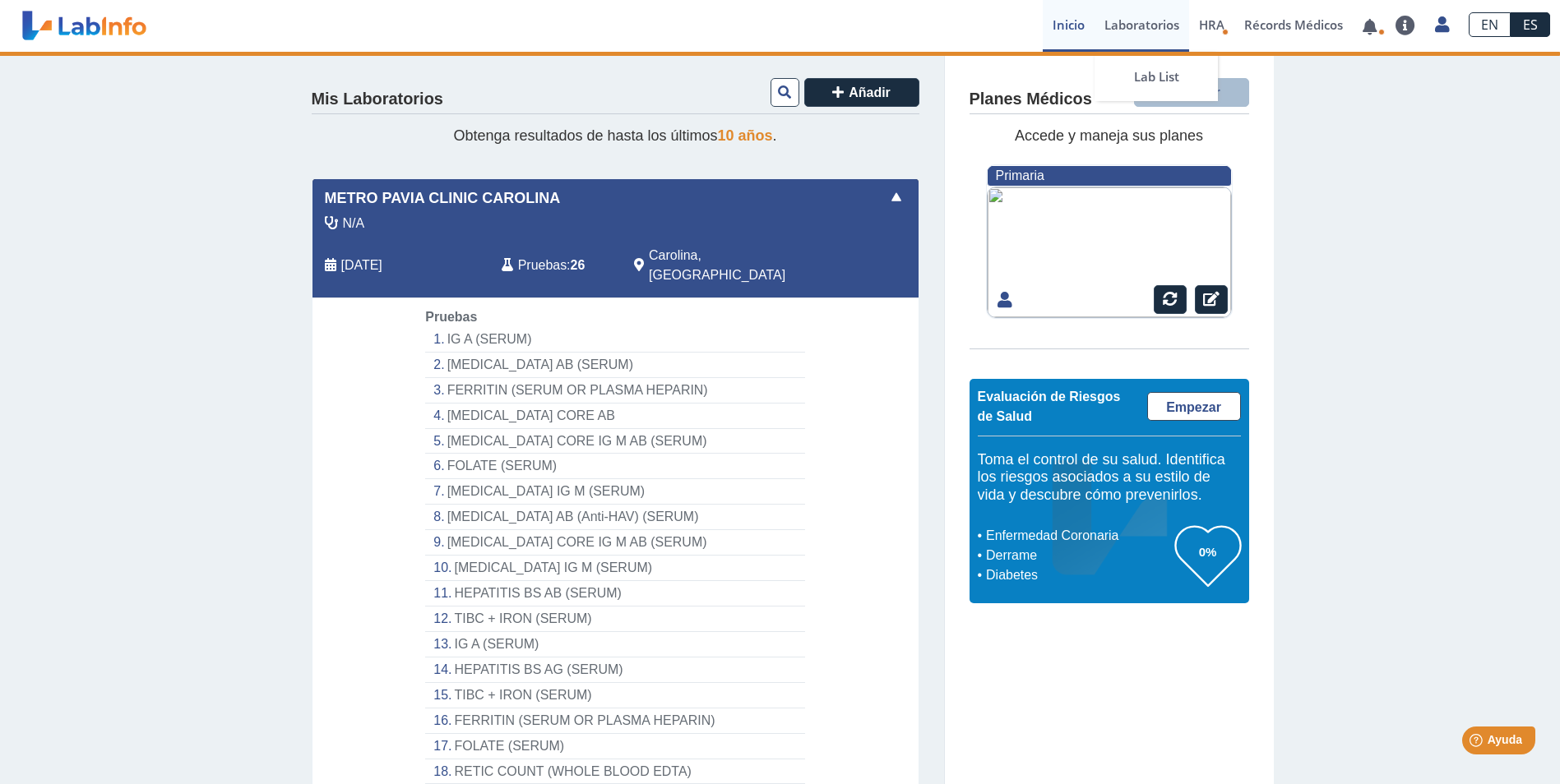
click at [1161, 27] on link "Laboratorios" at bounding box center [1141, 26] width 94 height 52
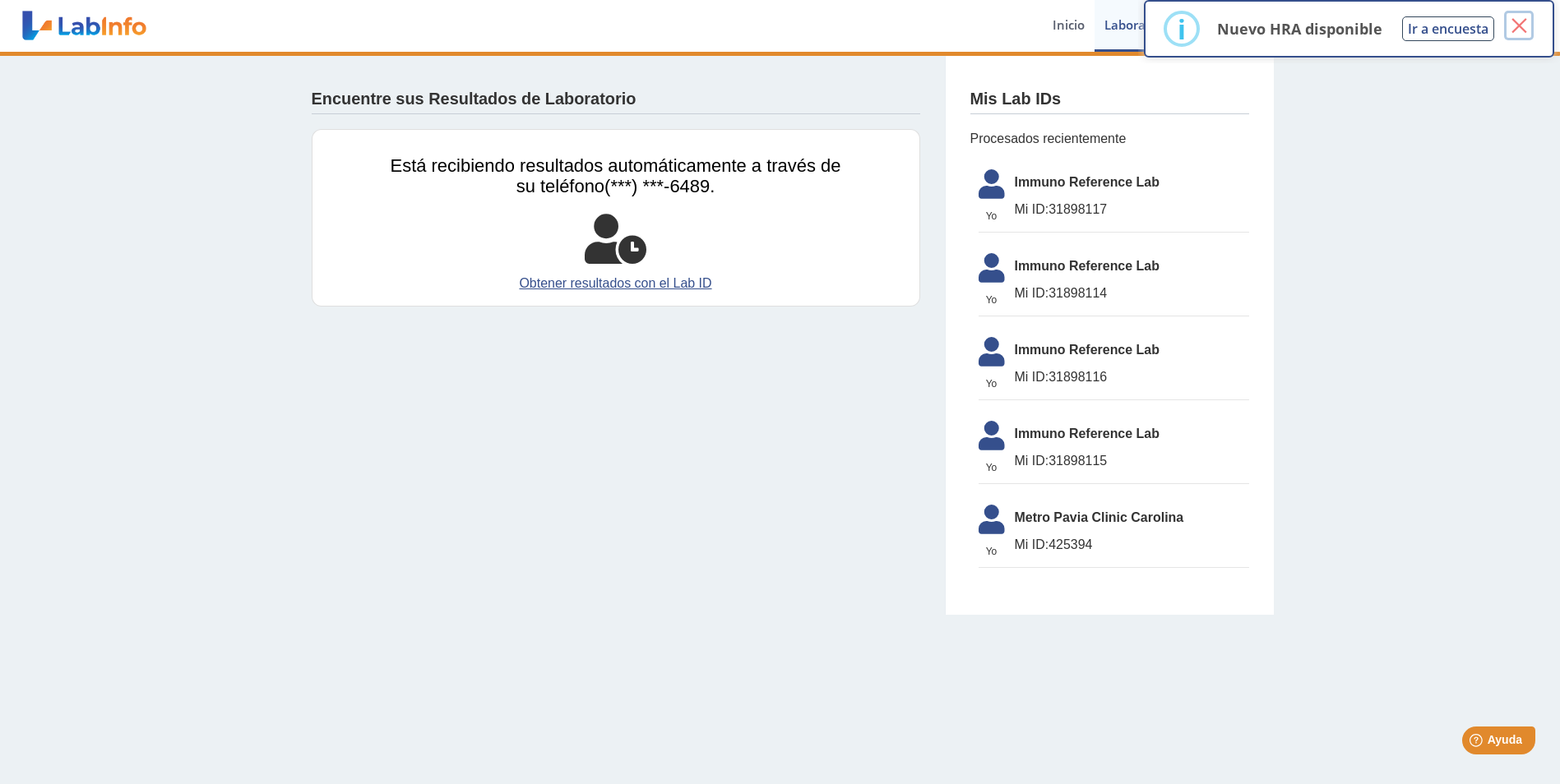
click at [1518, 29] on button "×" at bounding box center [1519, 26] width 29 height 29
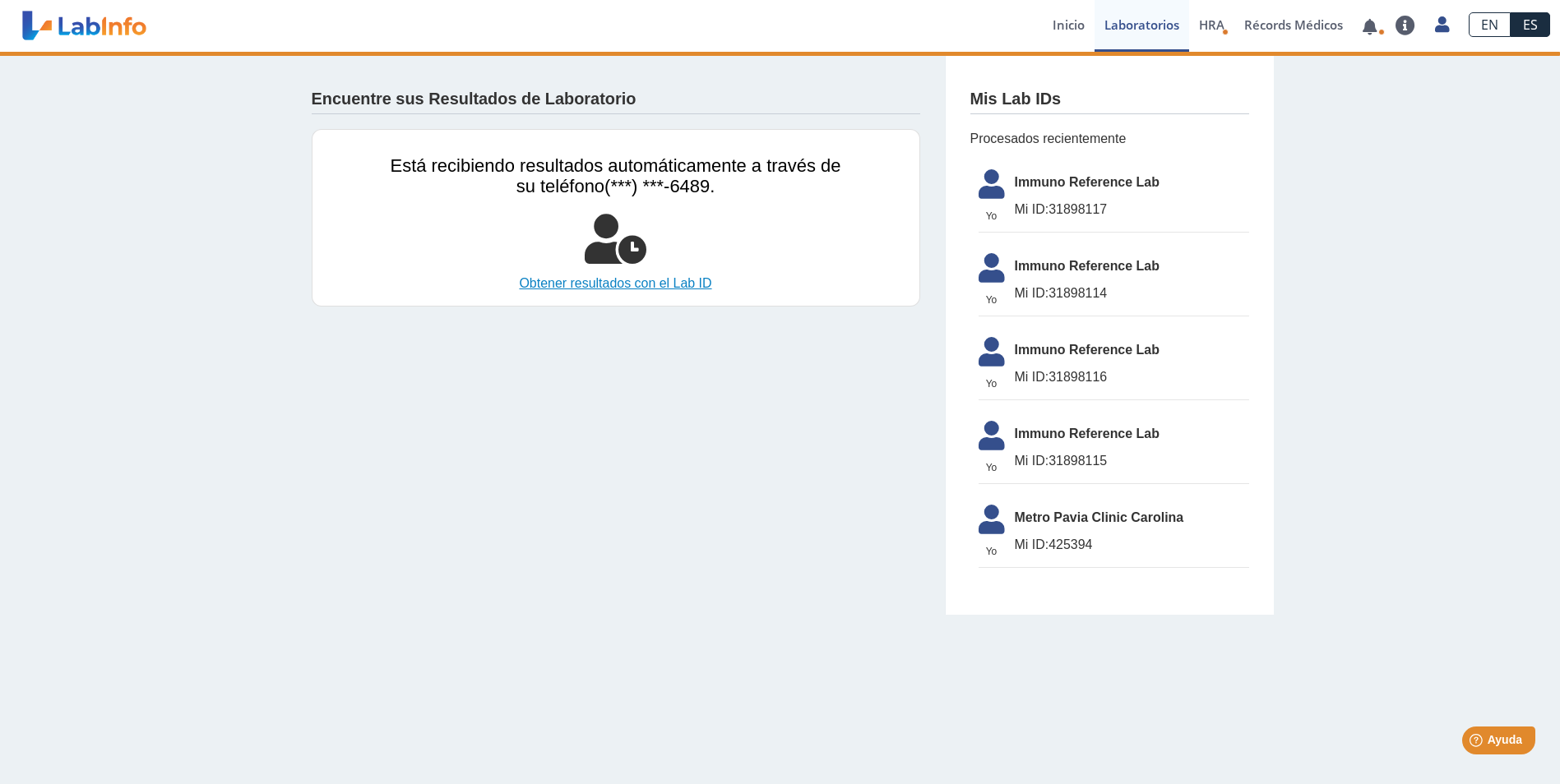
click at [676, 279] on link "Obtener resultados con el Lab ID" at bounding box center [615, 284] width 450 height 20
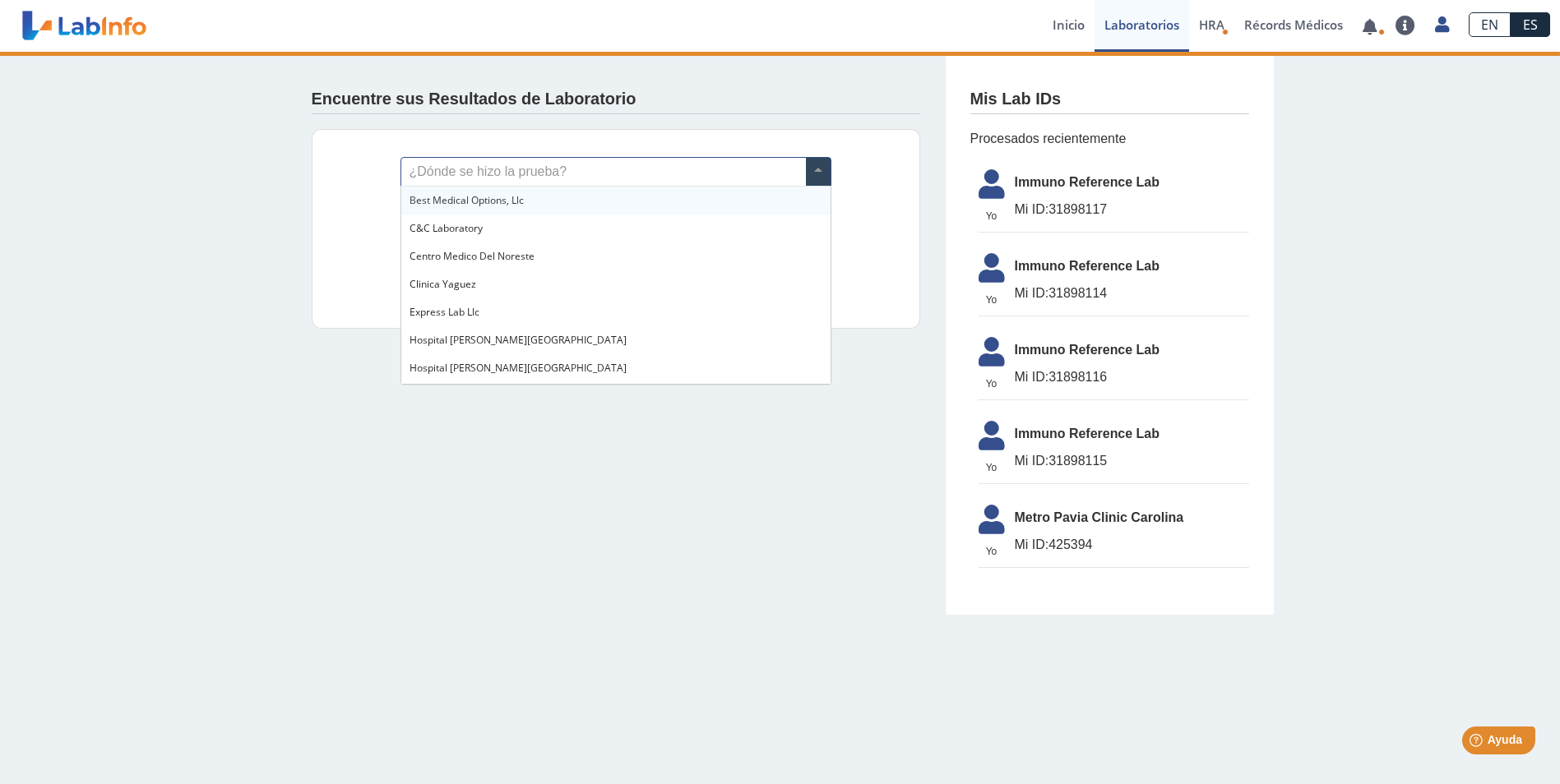
click at [822, 173] on span at bounding box center [818, 172] width 25 height 28
click at [872, 118] on div "Encuentre sus Resultados de Laboratorio ¿Dónde se hizo la prueba? Lab ID (númer…" at bounding box center [615, 202] width 658 height 302
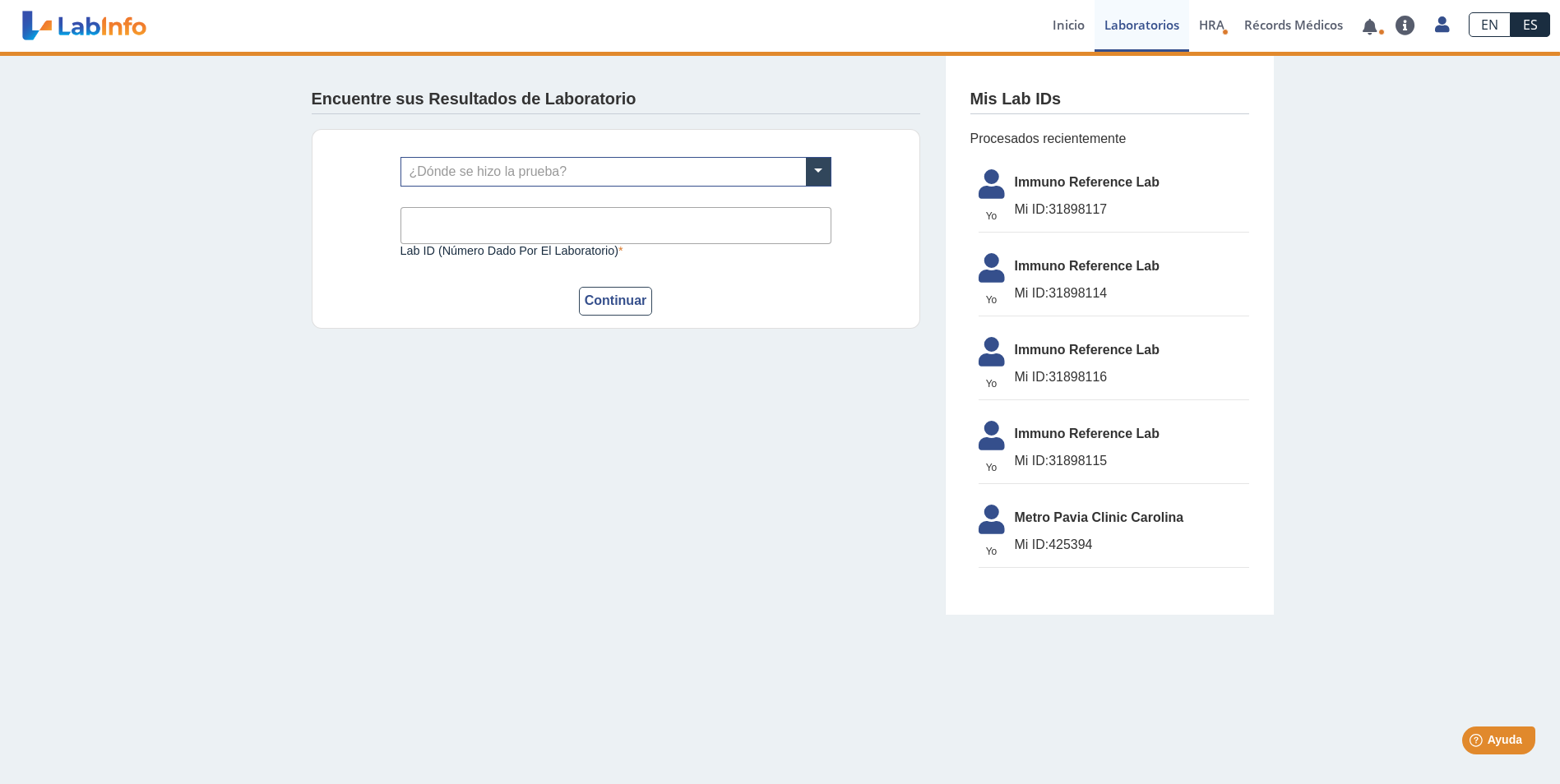
click at [695, 221] on input "Lab ID (número dado por el laboratorio)" at bounding box center [615, 226] width 431 height 37
type input "425394"
click at [640, 302] on button "Continuar" at bounding box center [615, 301] width 74 height 28
click at [626, 305] on button "Continuar" at bounding box center [615, 301] width 74 height 28
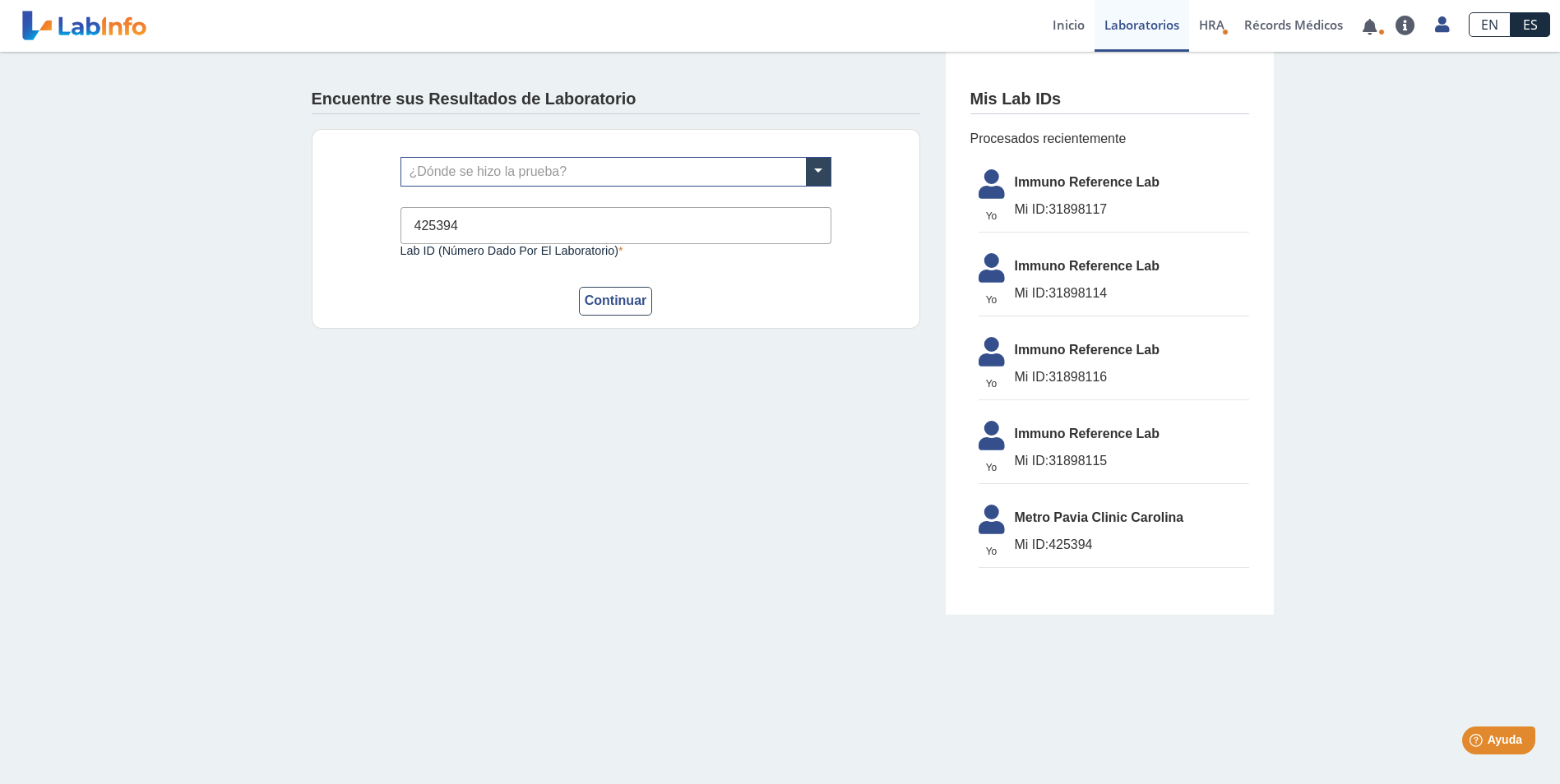
click at [608, 535] on app-lab-results-create "Encuentre sus Resultados de Laboratorio ¿Dónde se hizo la prueba? 425394 Lab ID…" at bounding box center [780, 333] width 987 height 563
click at [1220, 28] on span "HRA" at bounding box center [1212, 25] width 26 height 17
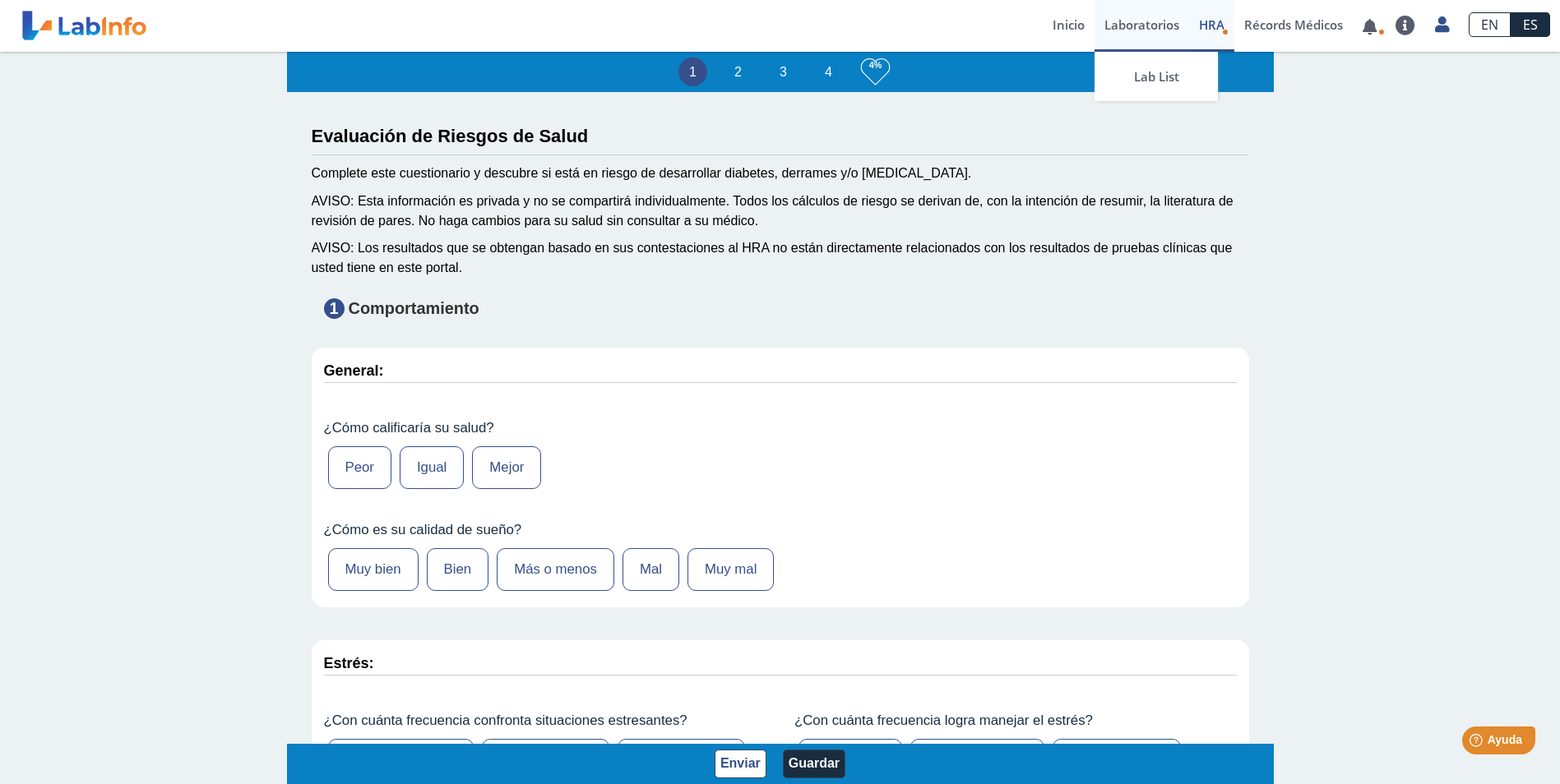
click at [1149, 33] on link "Laboratorios" at bounding box center [1141, 26] width 94 height 52
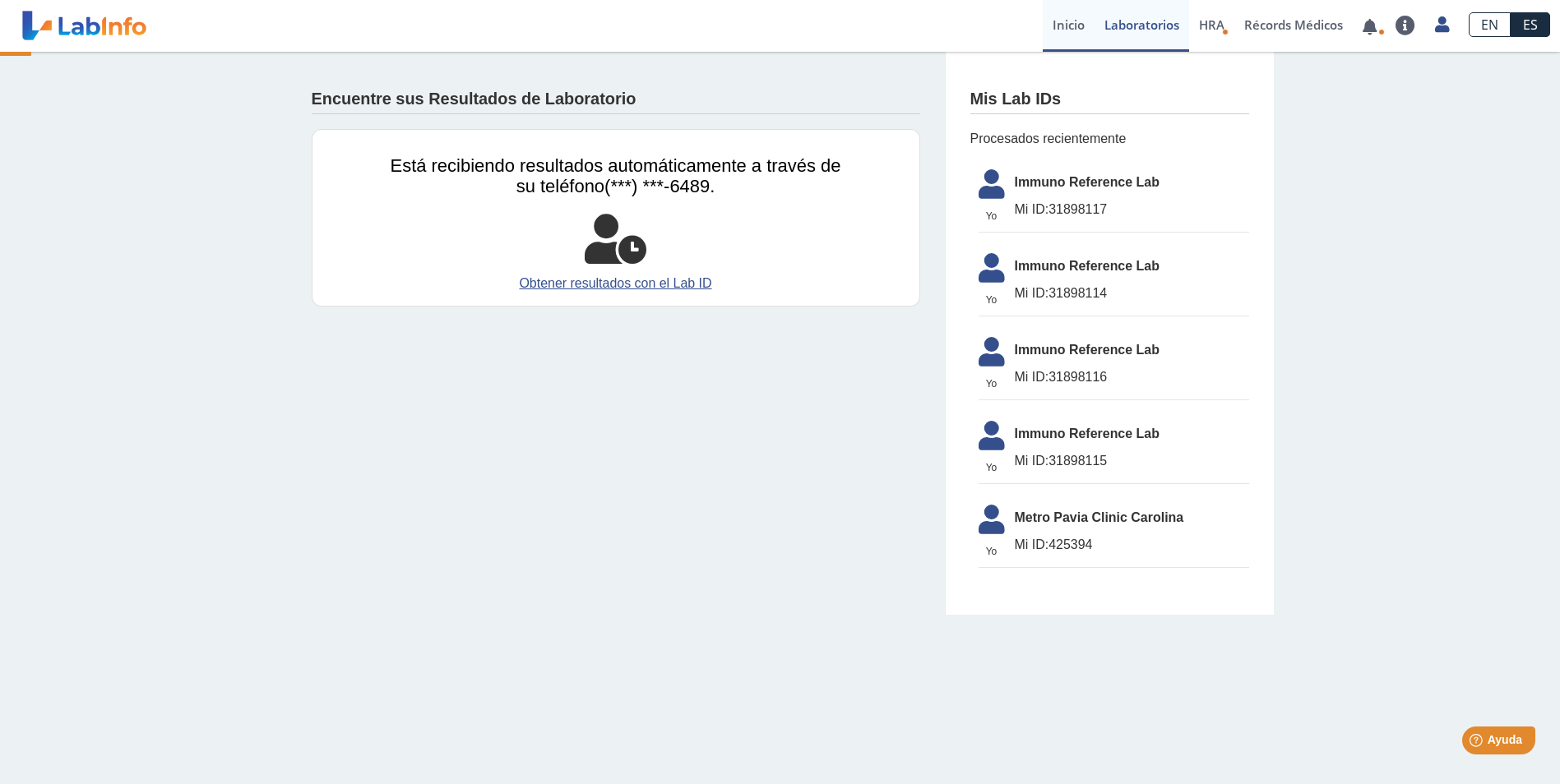
click at [1067, 31] on link "Inicio" at bounding box center [1069, 26] width 52 height 52
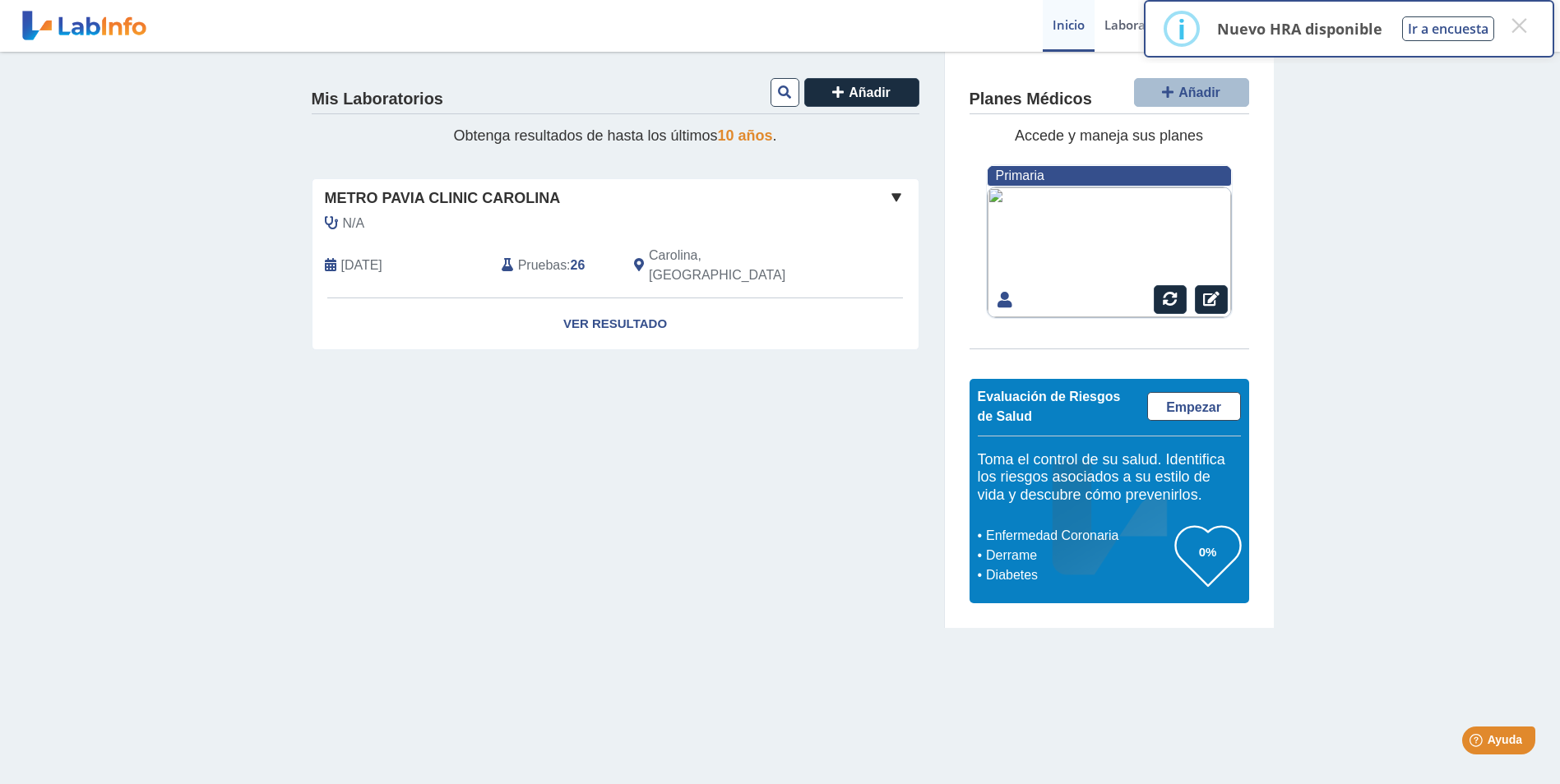
click at [898, 194] on span at bounding box center [896, 197] width 20 height 20
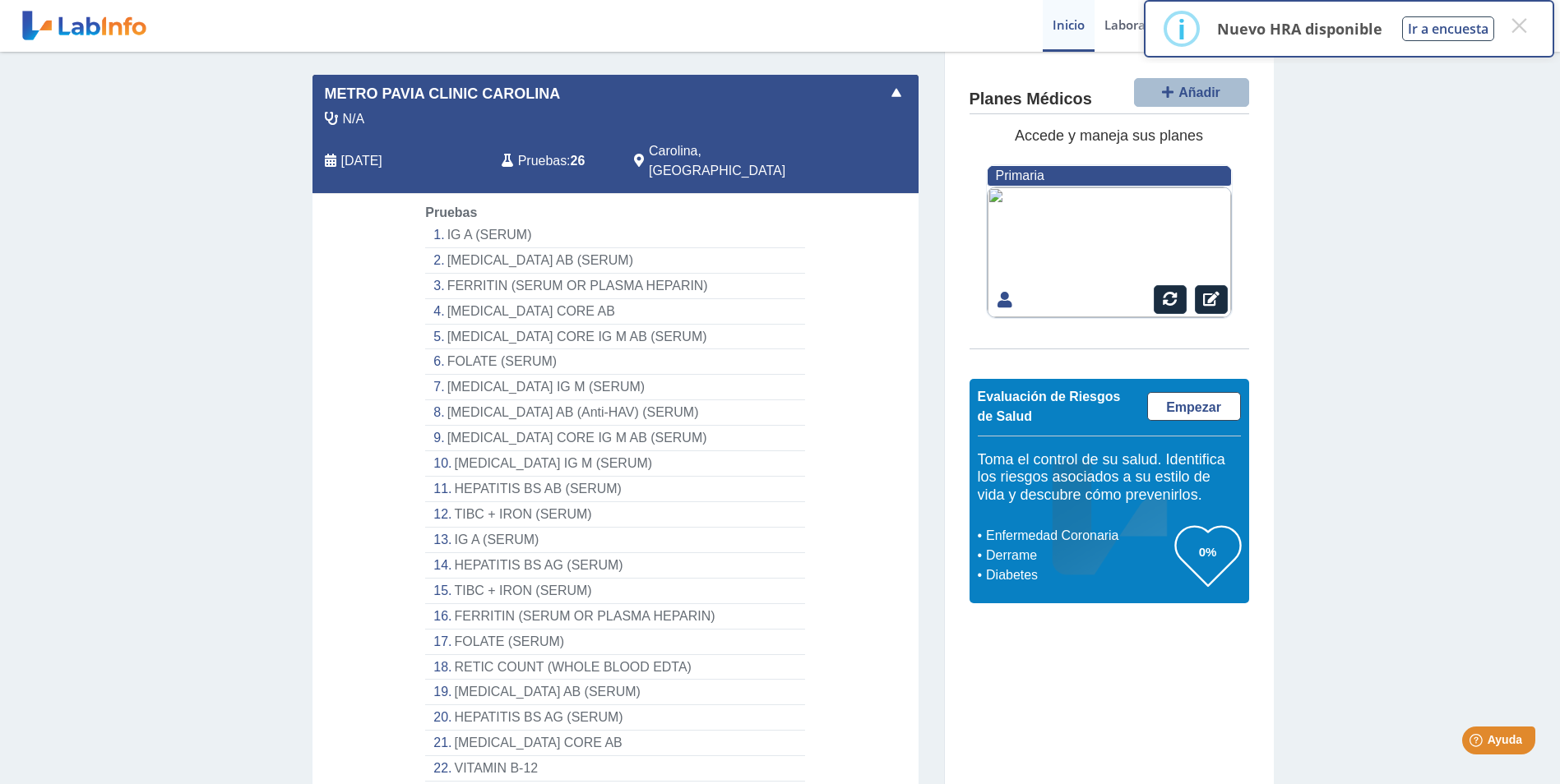
scroll to position [305, 0]
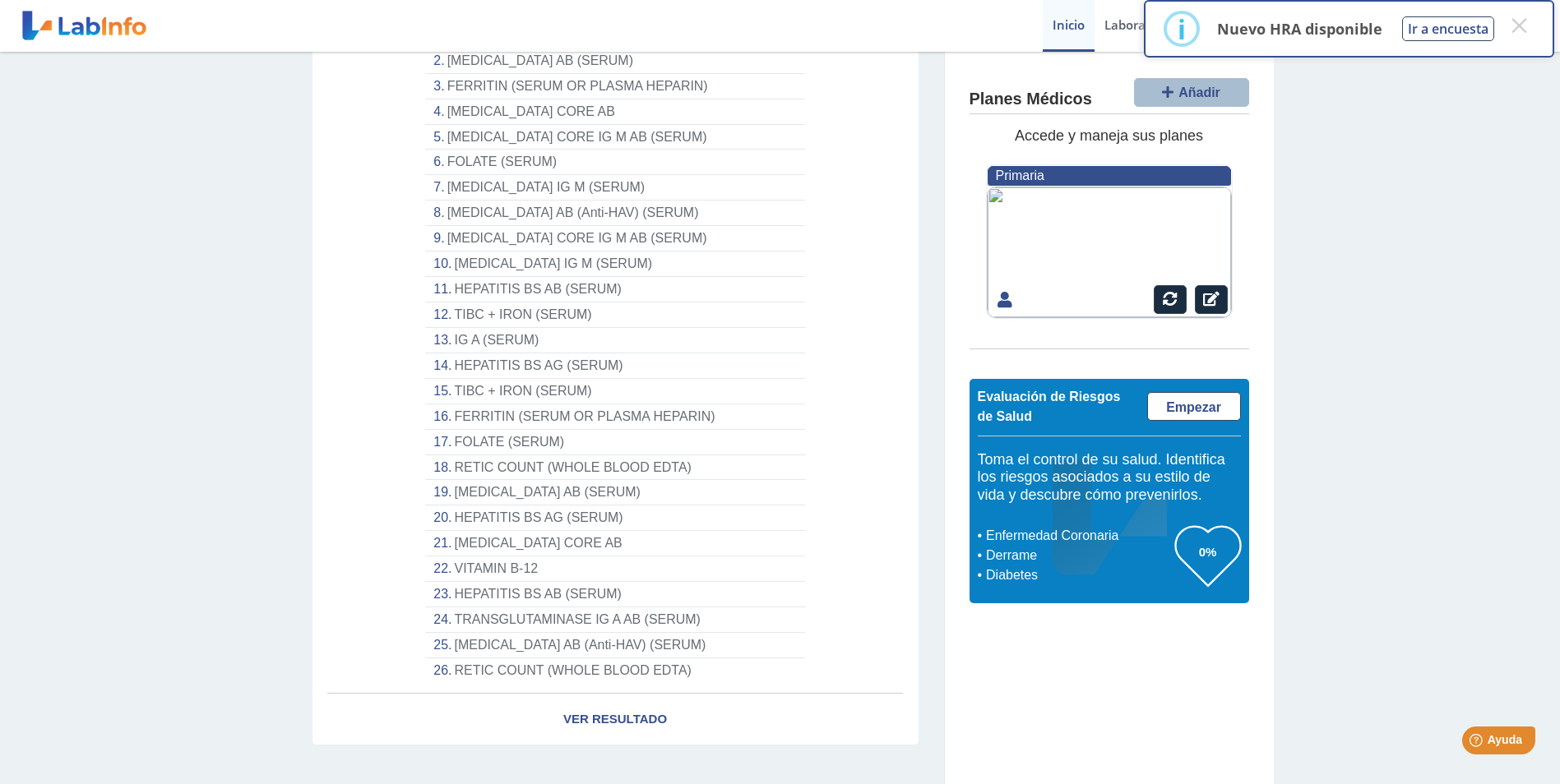
click at [555, 658] on li "RETIC COUNT (WHOLE BLOOD EDTA)" at bounding box center [614, 670] width 379 height 25
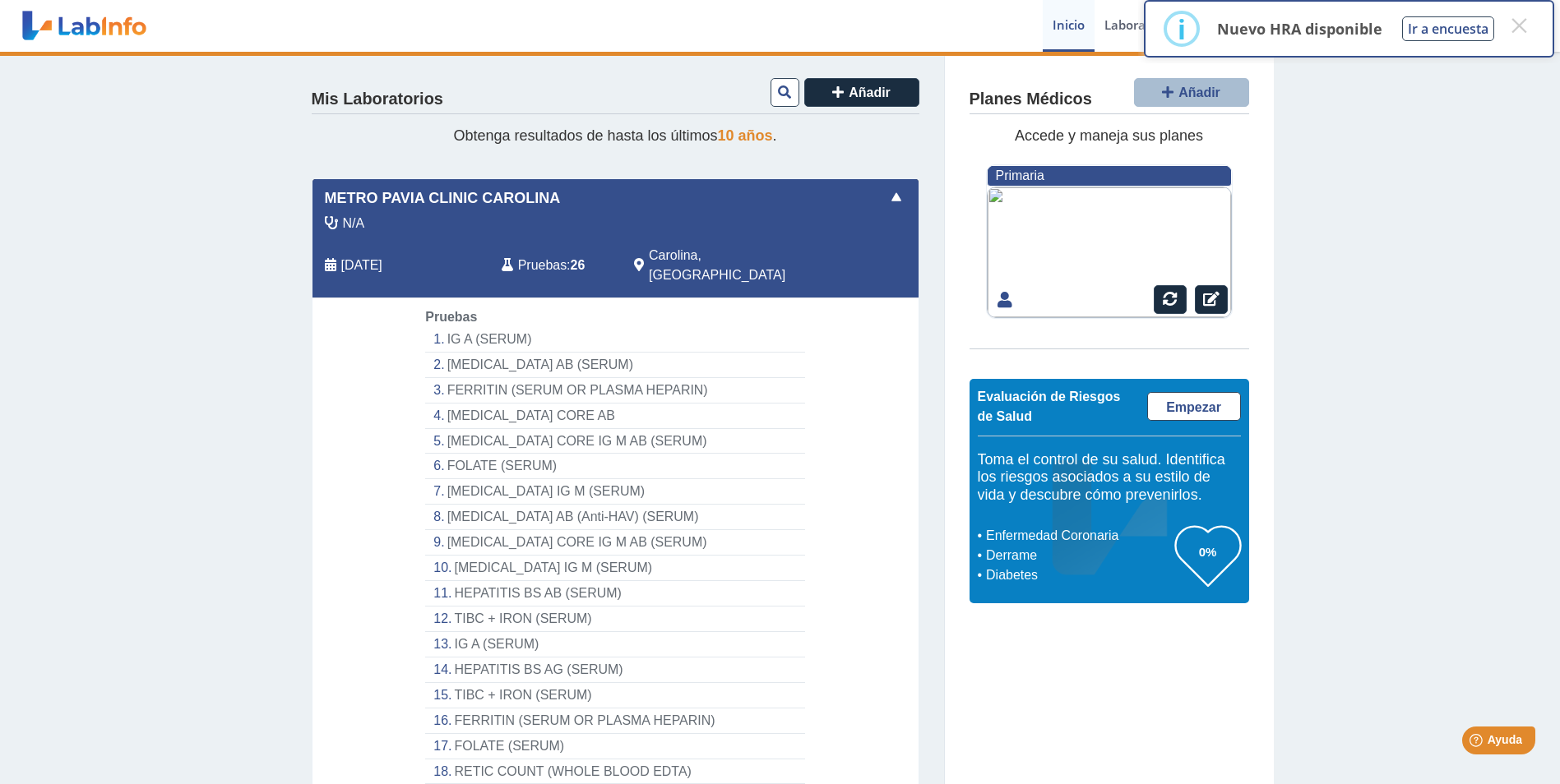
select select "**********"
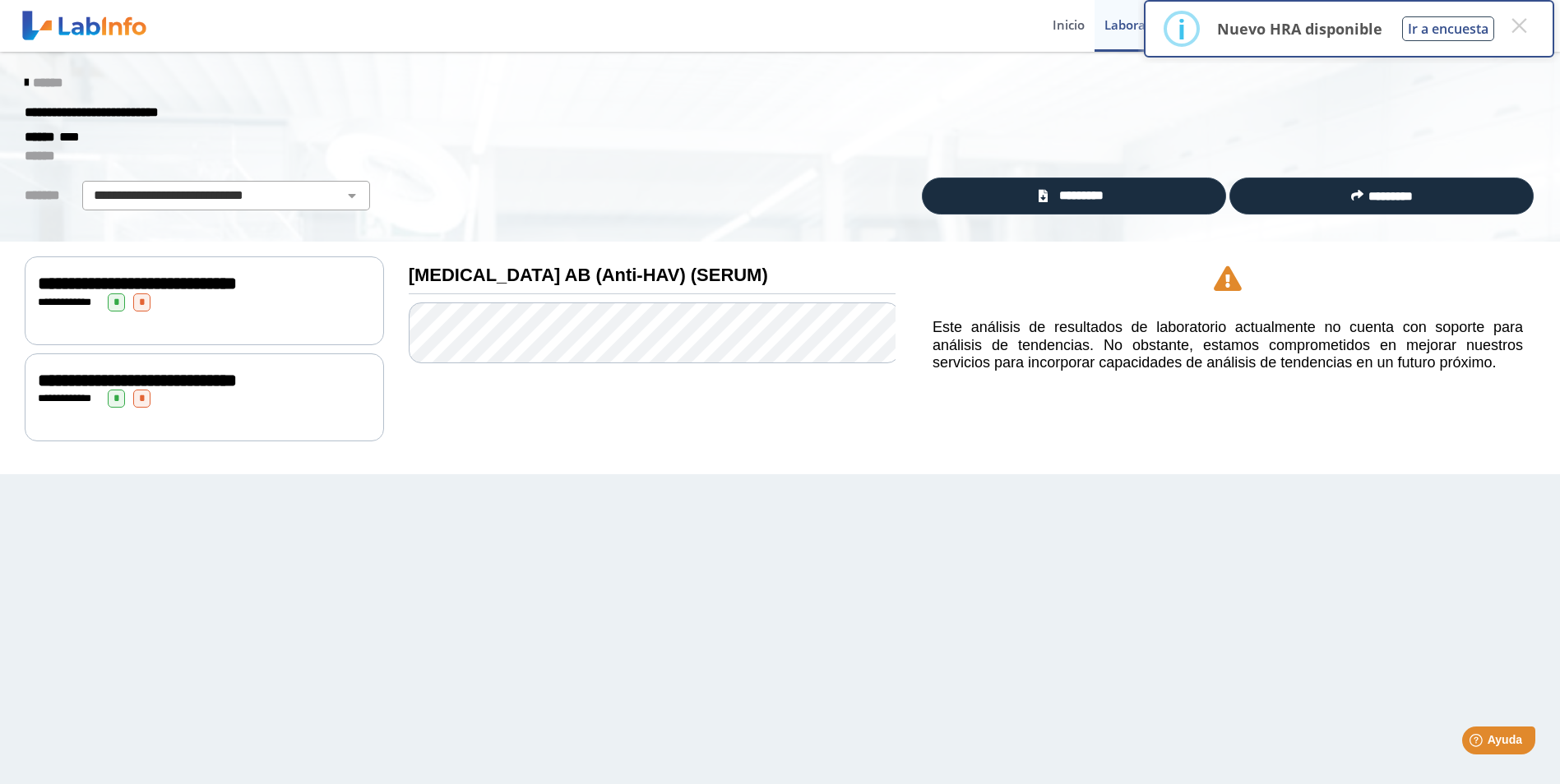
click at [237, 276] on span "**********" at bounding box center [137, 283] width 199 height 18
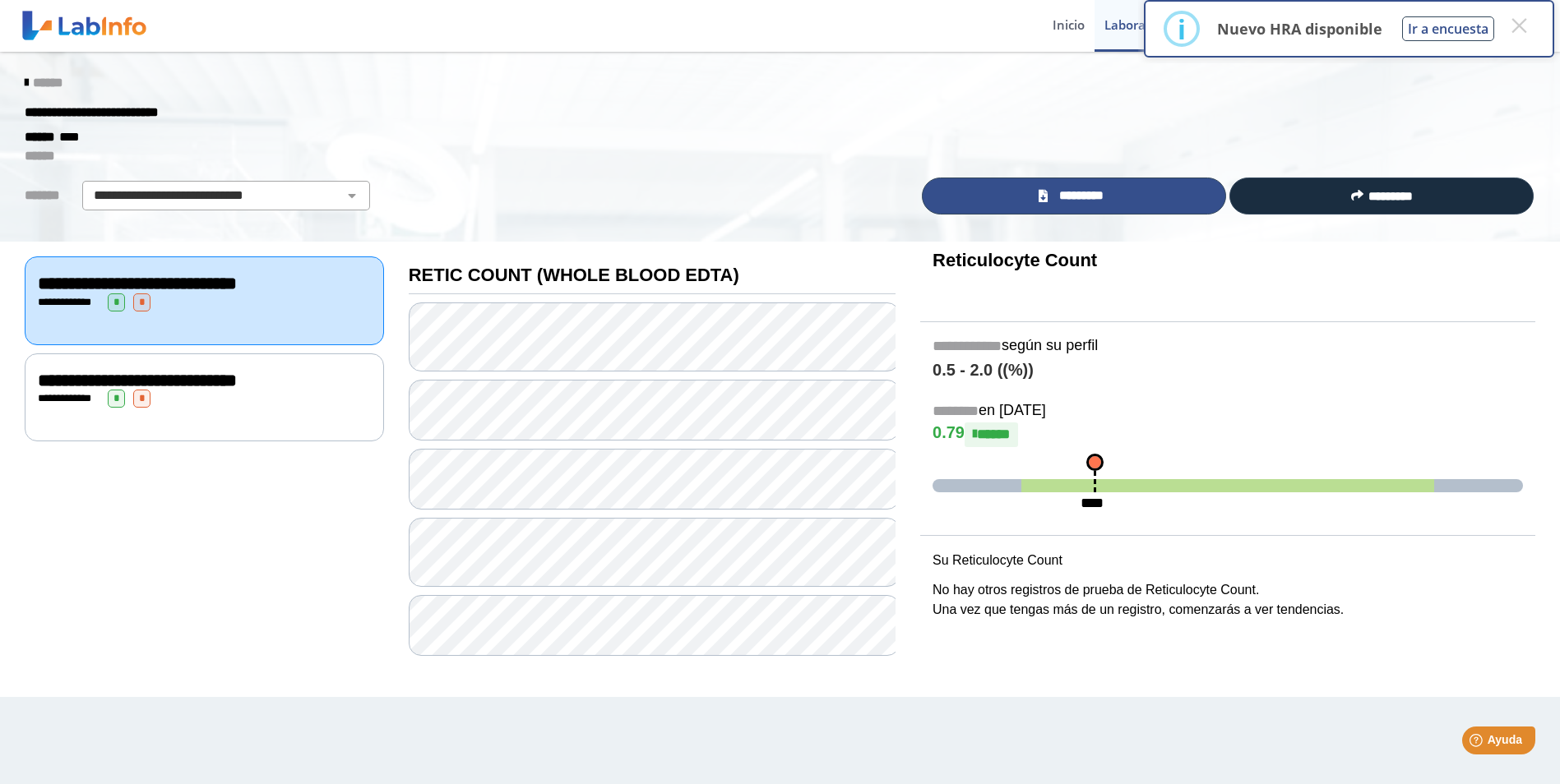
click at [1086, 198] on span "*********" at bounding box center [1081, 196] width 57 height 19
